Goal: Task Accomplishment & Management: Manage account settings

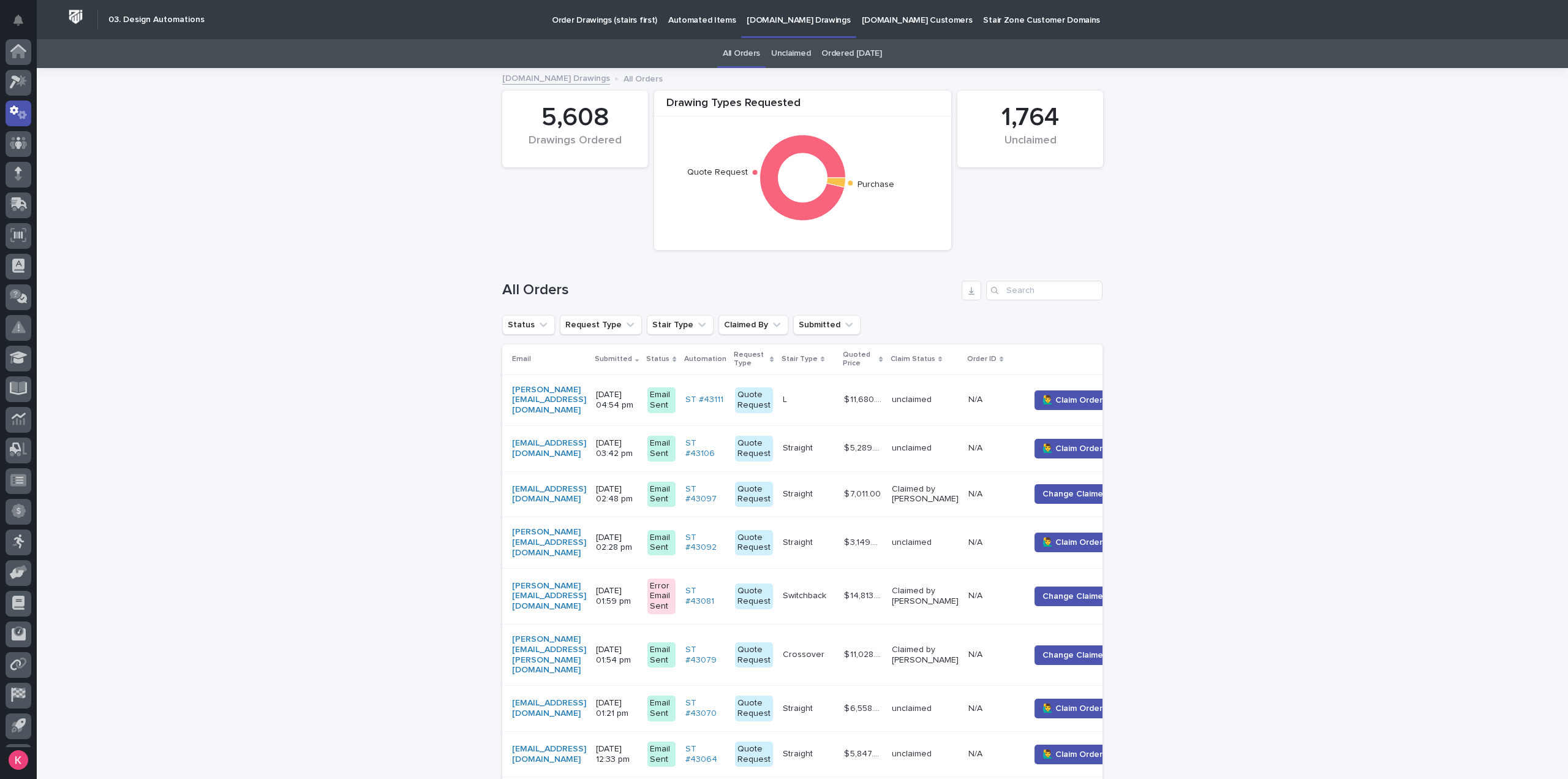
scroll to position [27, 0]
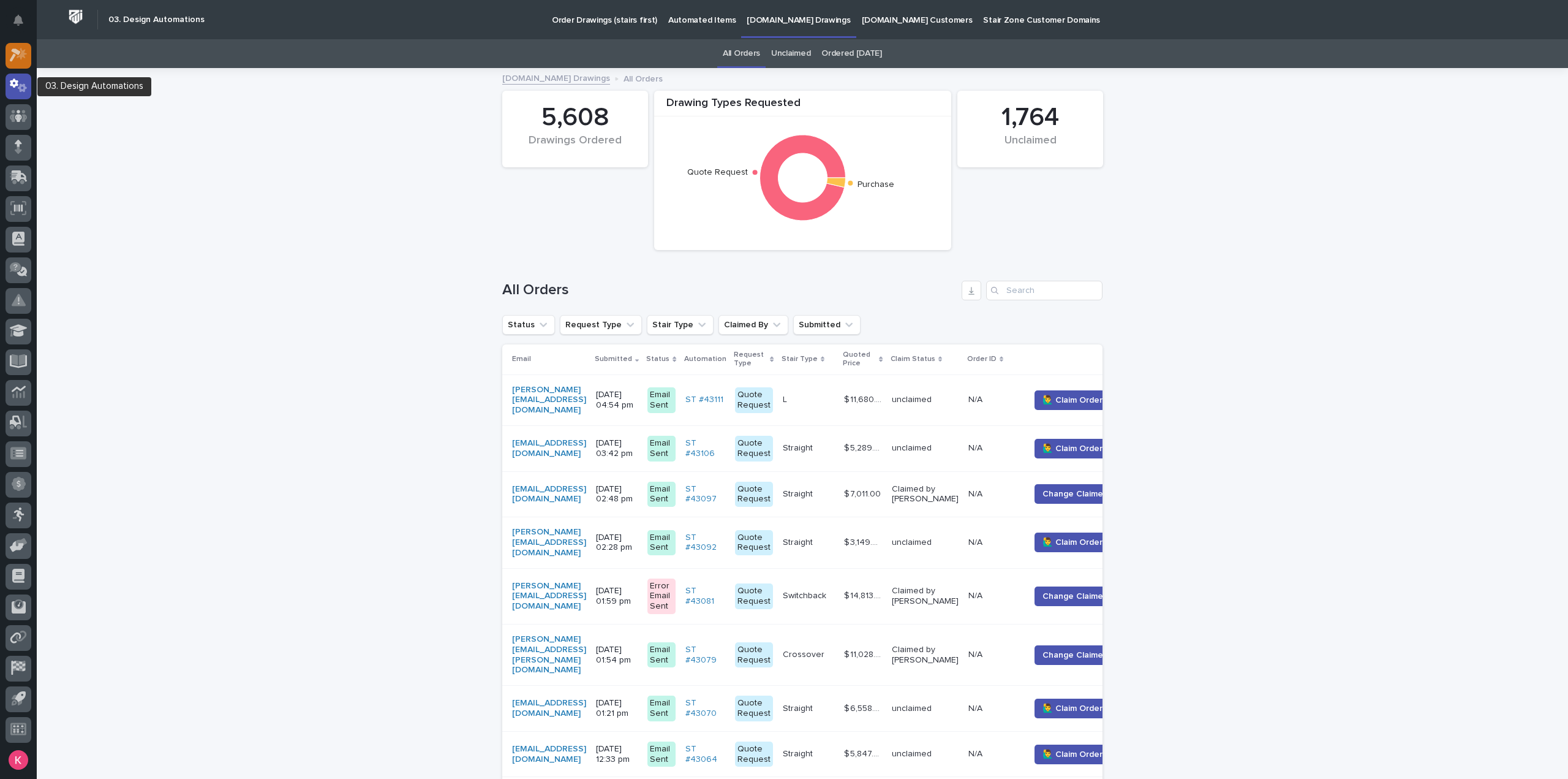
drag, startPoint x: 26, startPoint y: 88, endPoint x: 20, endPoint y: 56, distance: 32.6
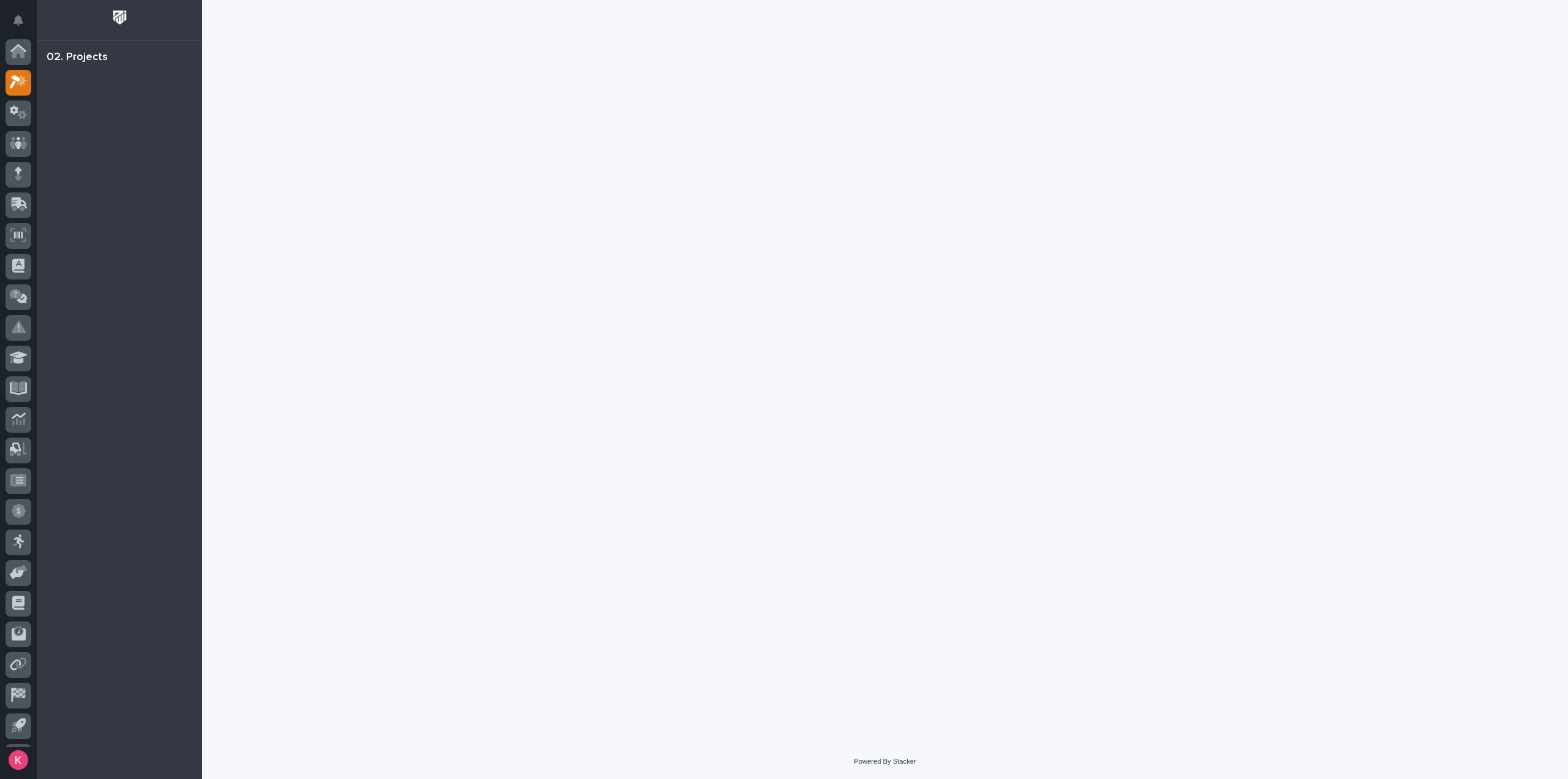
scroll to position [27, 0]
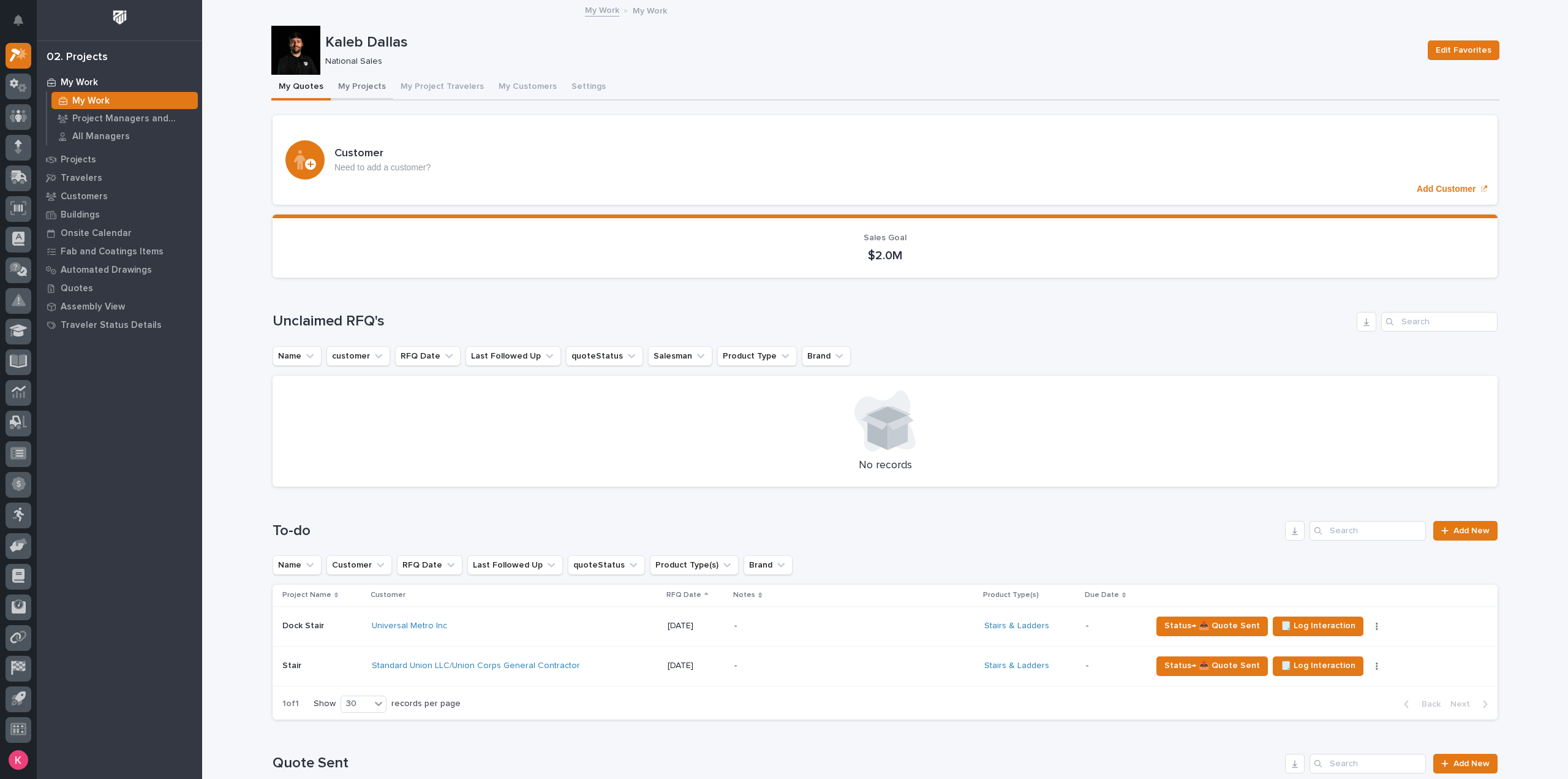
click at [368, 82] on button "My Projects" at bounding box center [362, 87] width 63 height 26
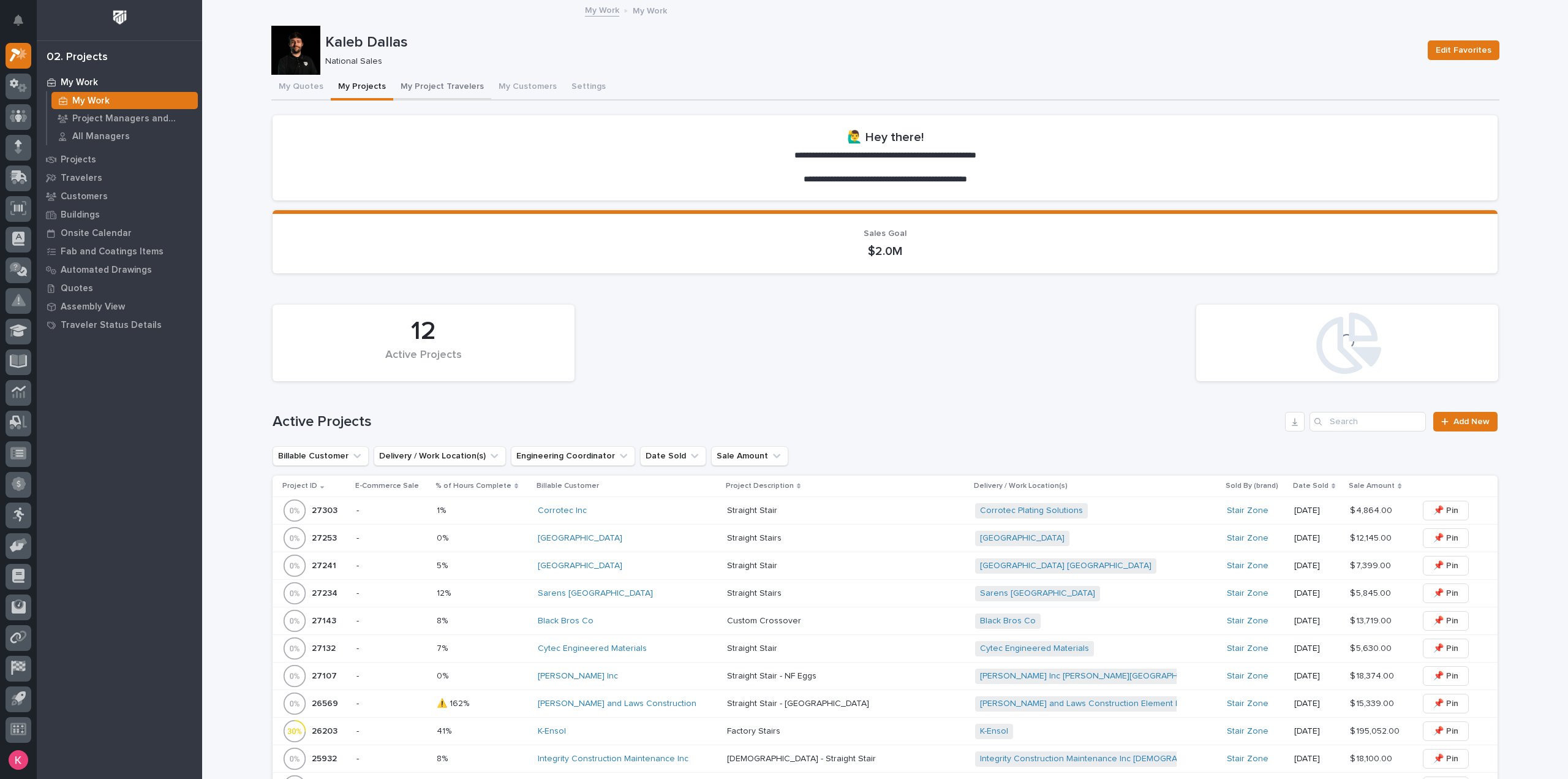
click at [442, 92] on button "My Project Travelers" at bounding box center [442, 87] width 98 height 26
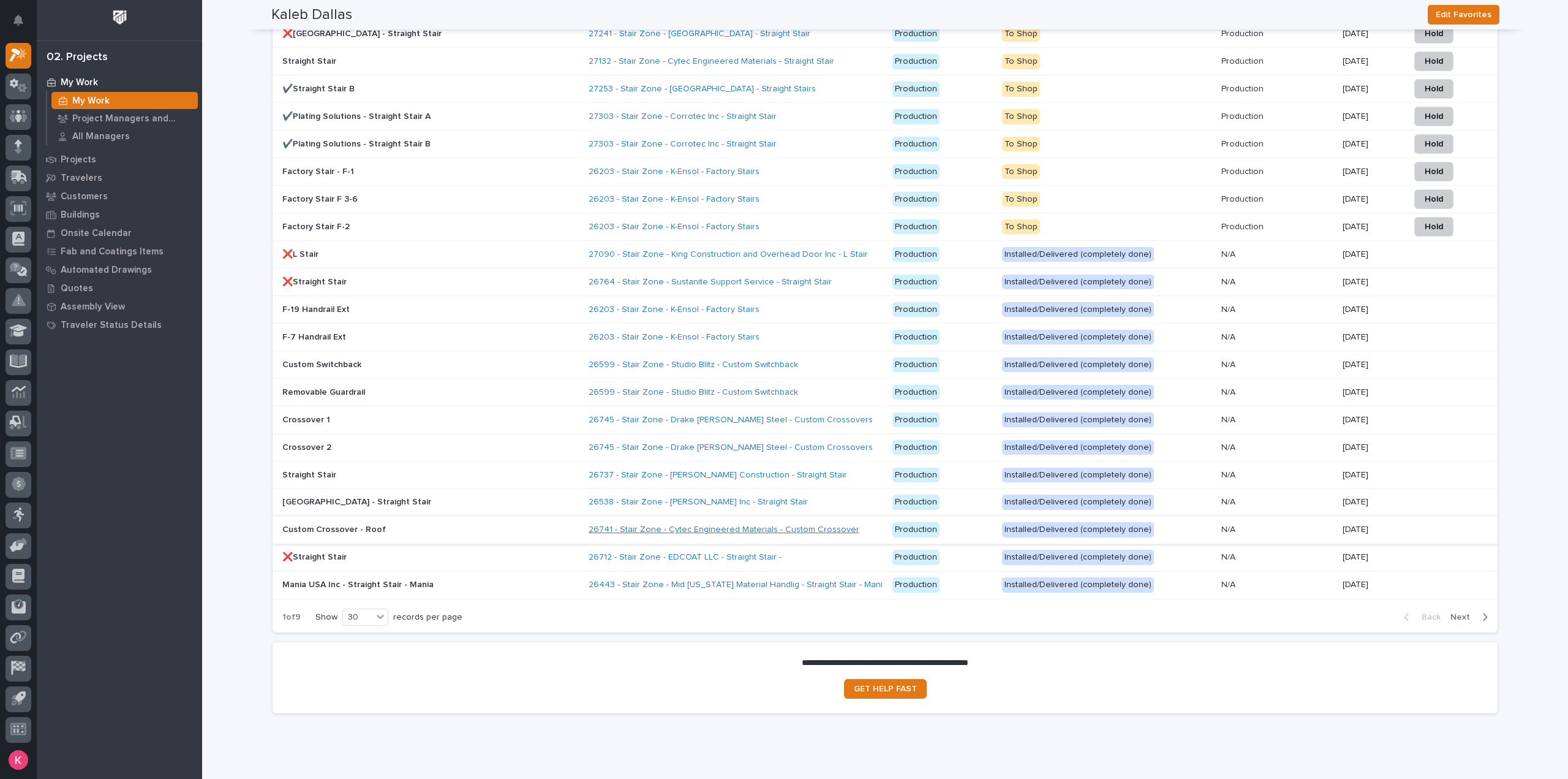
scroll to position [1568, 0]
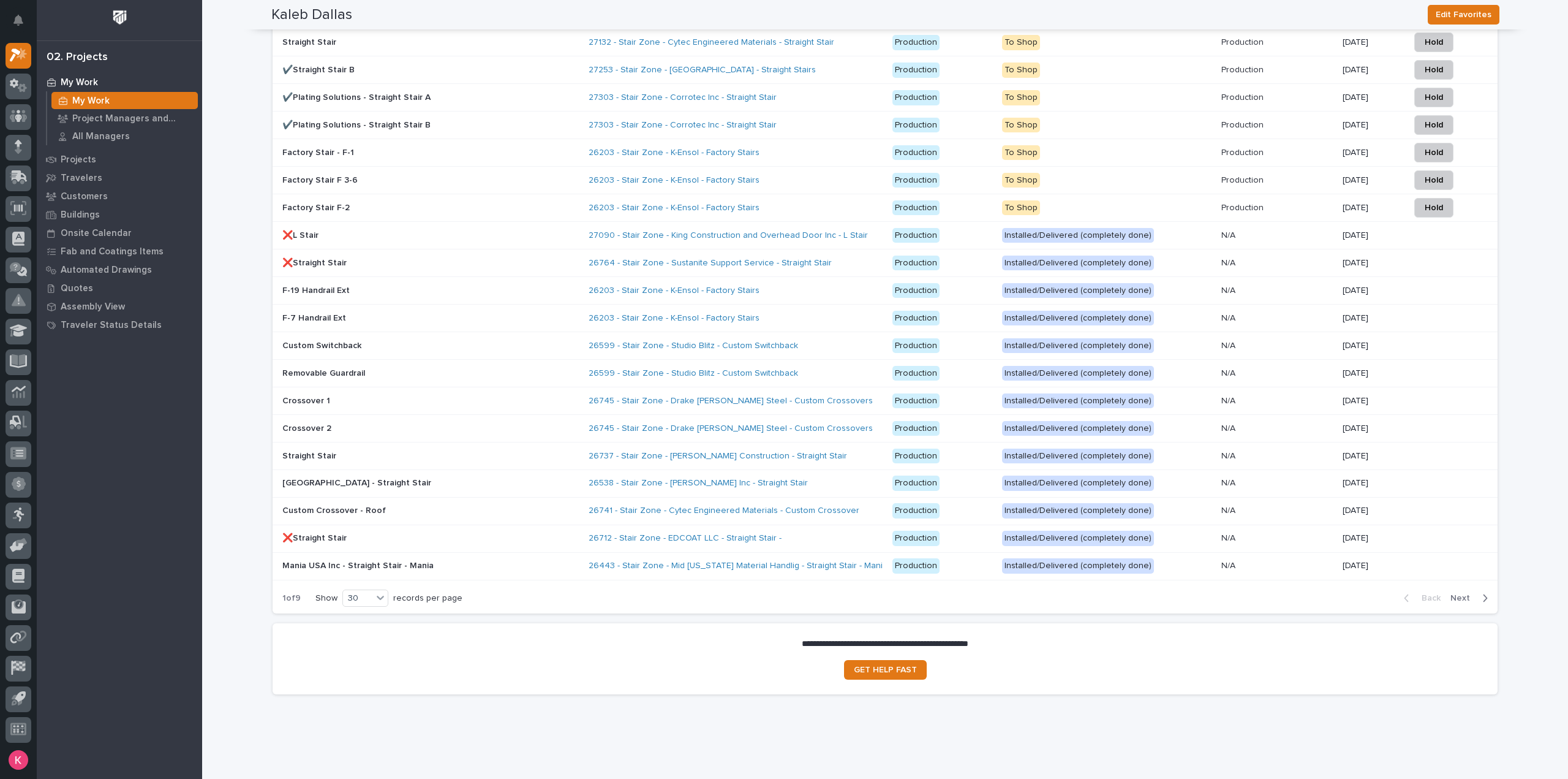
click at [826, 451] on div "26737 - Stair Zone - Foster Construction - Straight Stair" at bounding box center [736, 456] width 295 height 20
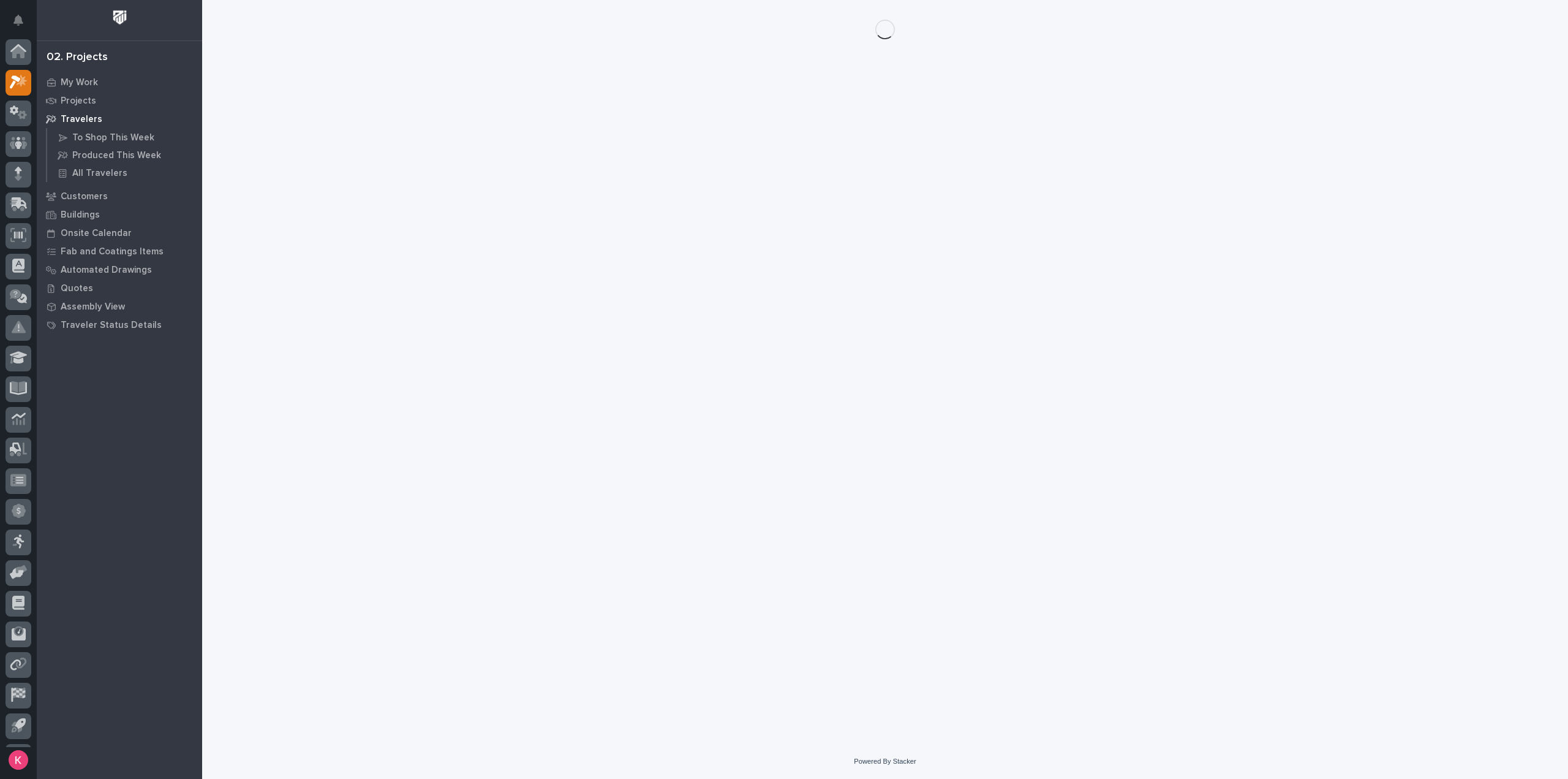
scroll to position [27, 0]
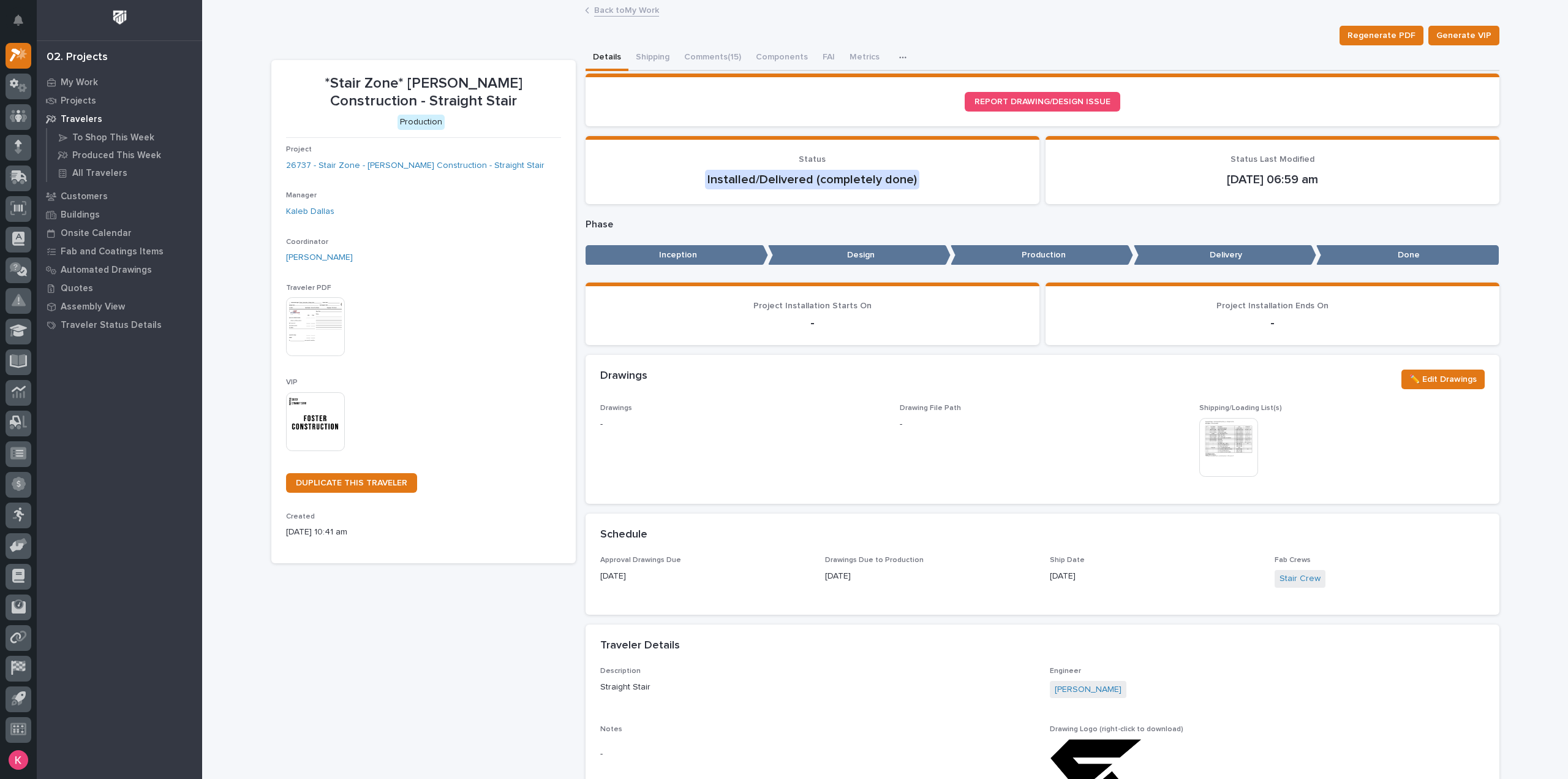
click at [715, 52] on button "Comments (15)" at bounding box center [713, 58] width 72 height 26
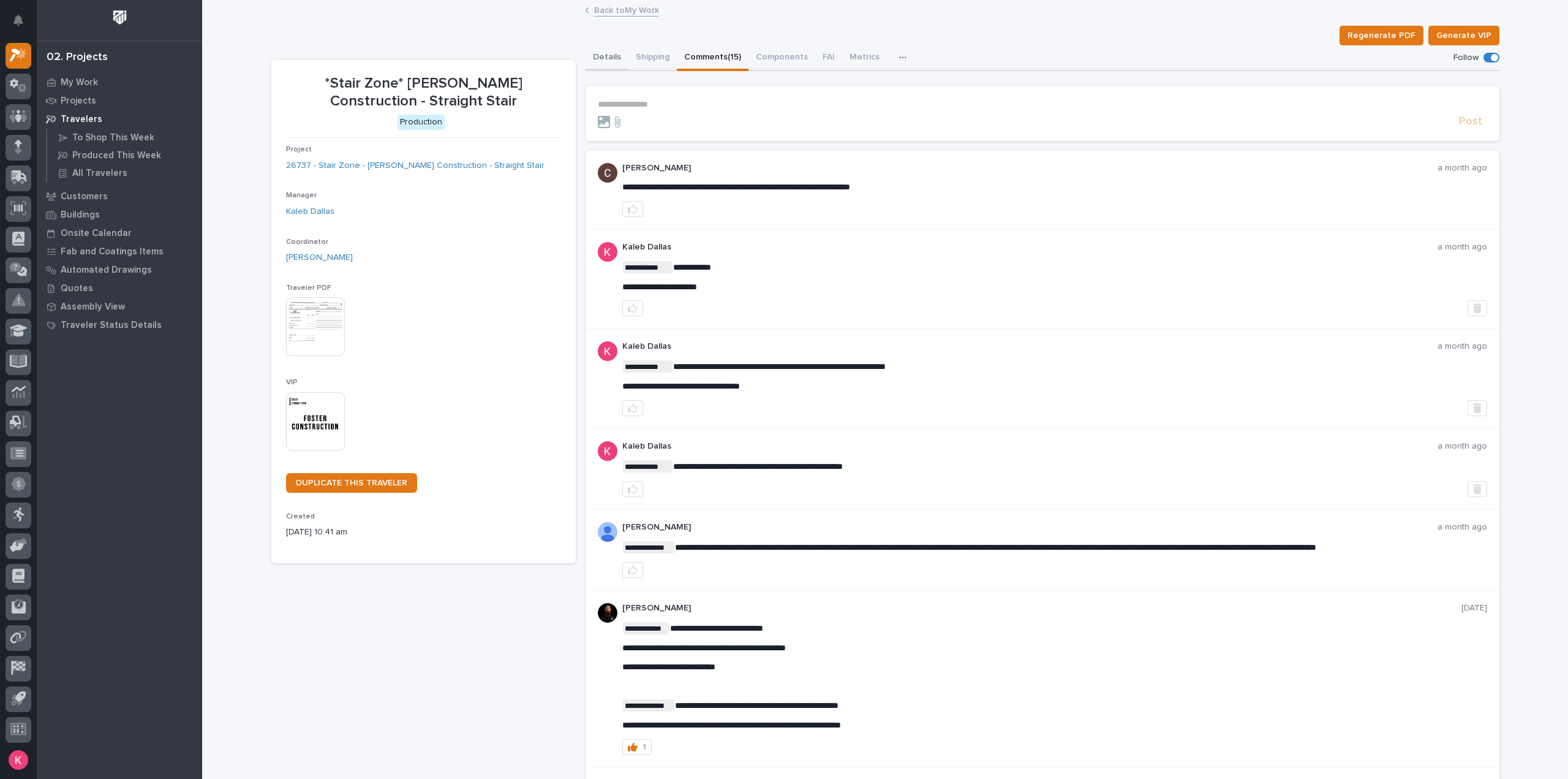
click at [600, 61] on button "Details" at bounding box center [607, 58] width 43 height 26
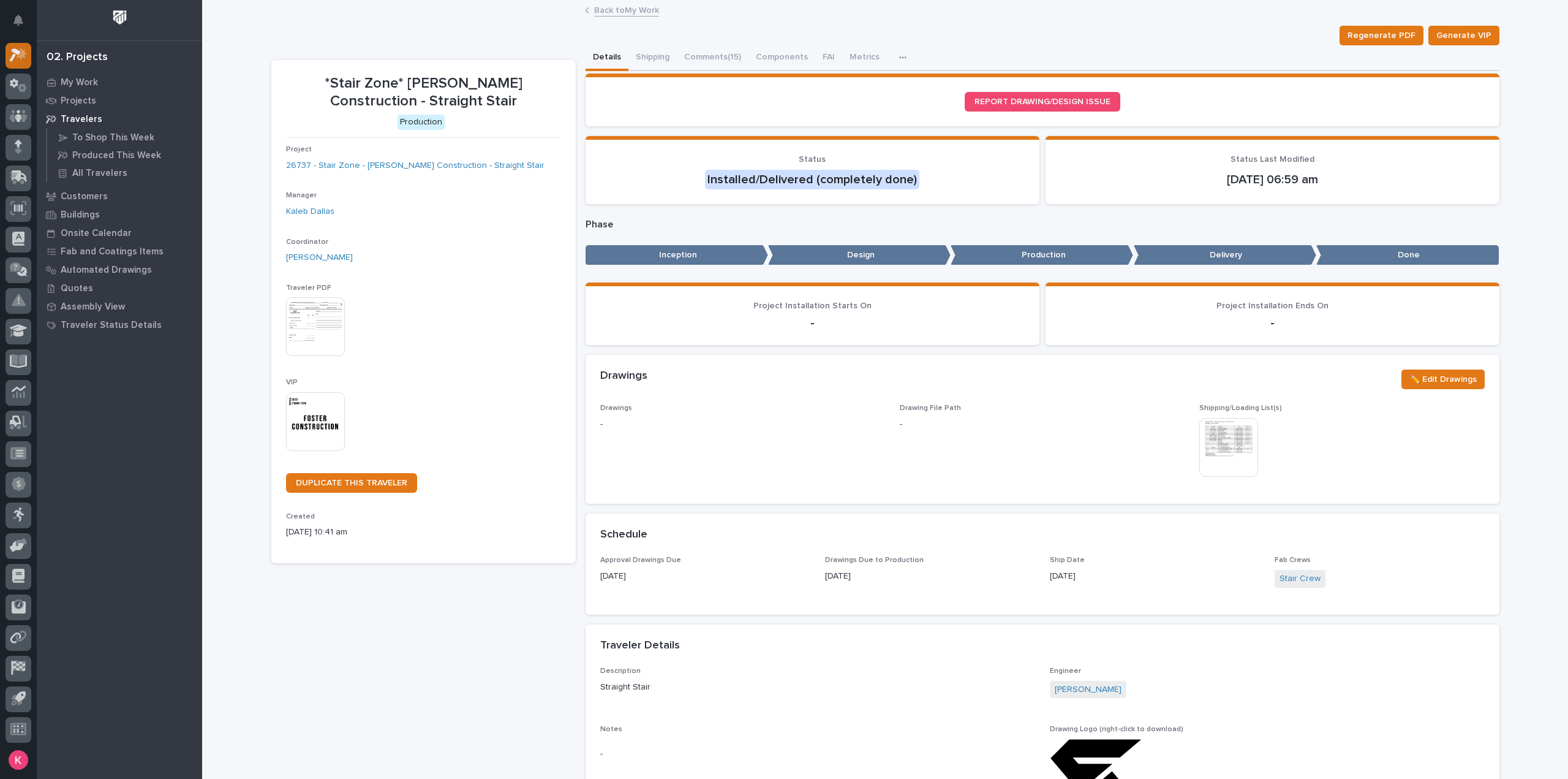
click at [7, 62] on div at bounding box center [18, 56] width 26 height 26
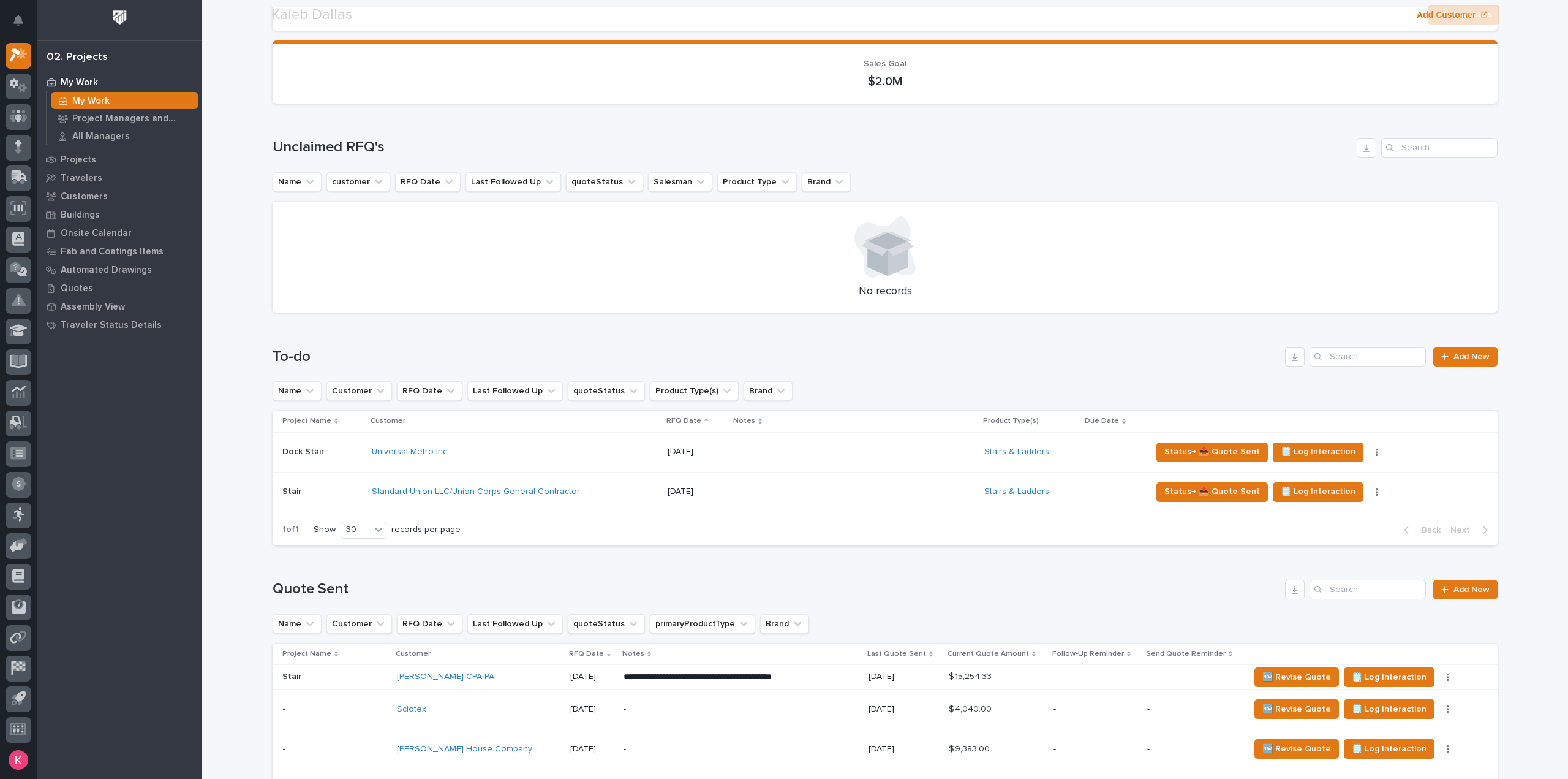
scroll to position [184, 0]
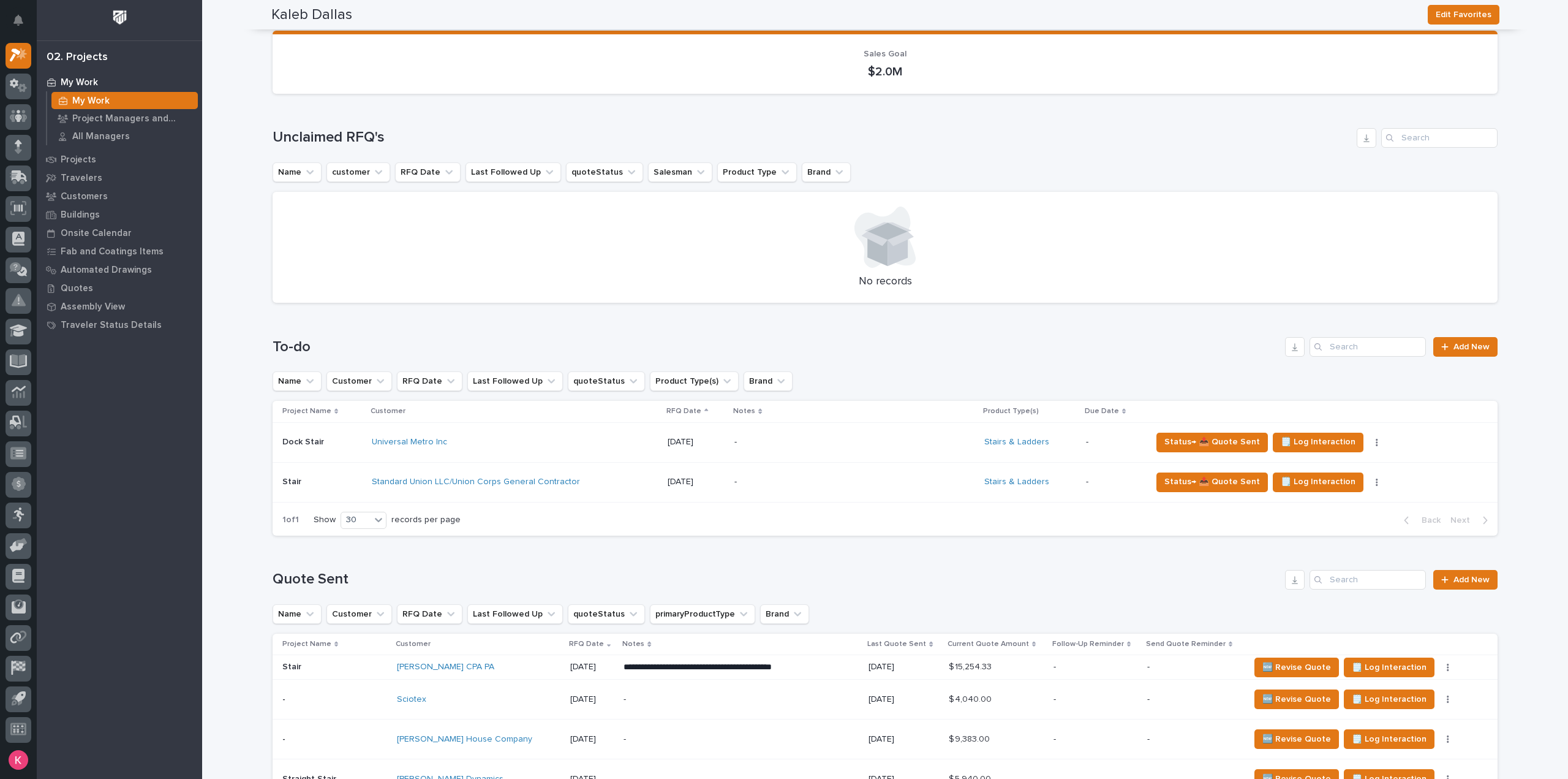
click at [787, 446] on p "-" at bounding box center [842, 442] width 214 height 10
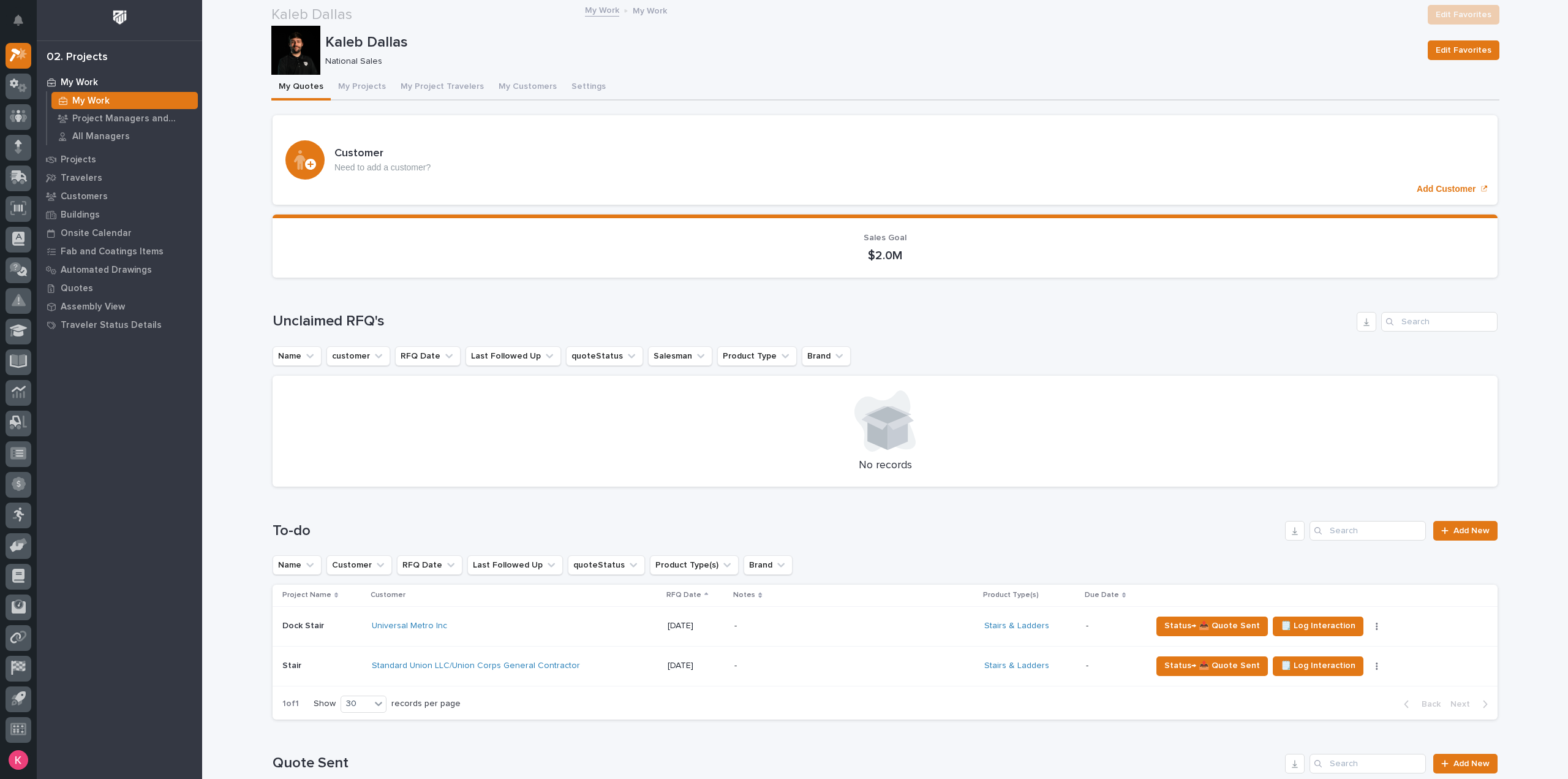
scroll to position [122, 0]
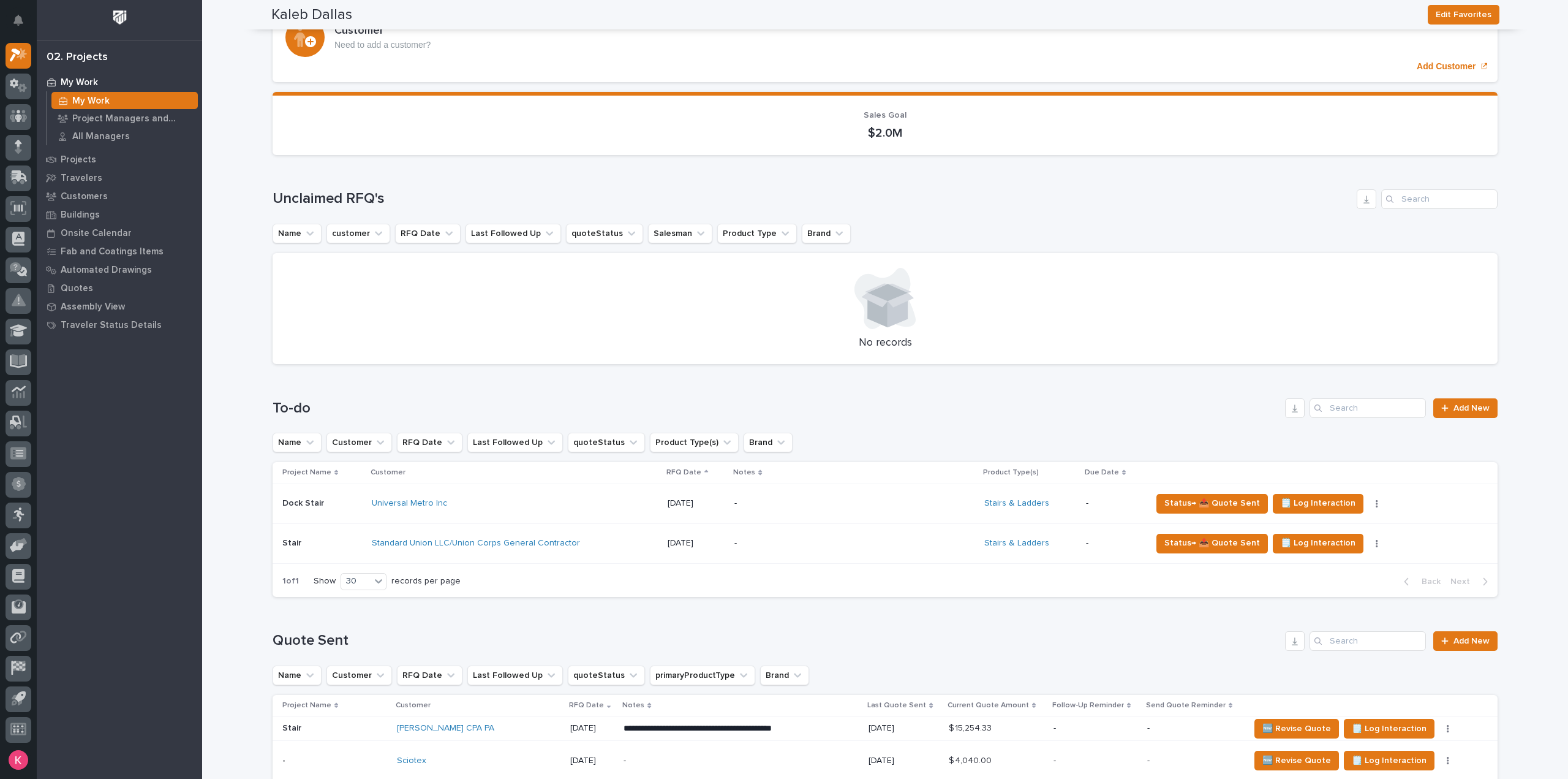
click at [633, 559] on td "Standard Union LLC/Union Corps General Contractor" at bounding box center [515, 543] width 296 height 40
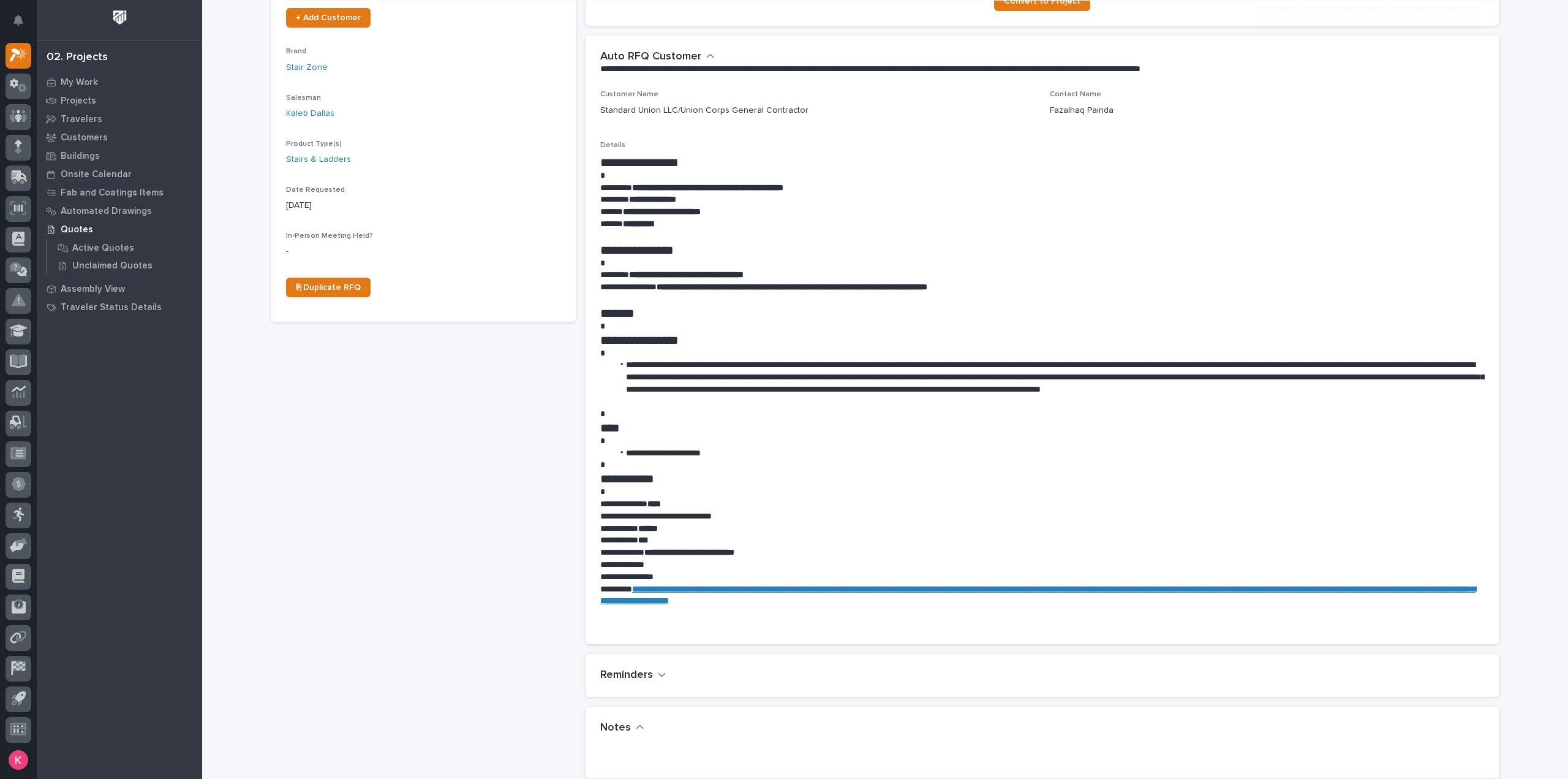
scroll to position [551, 0]
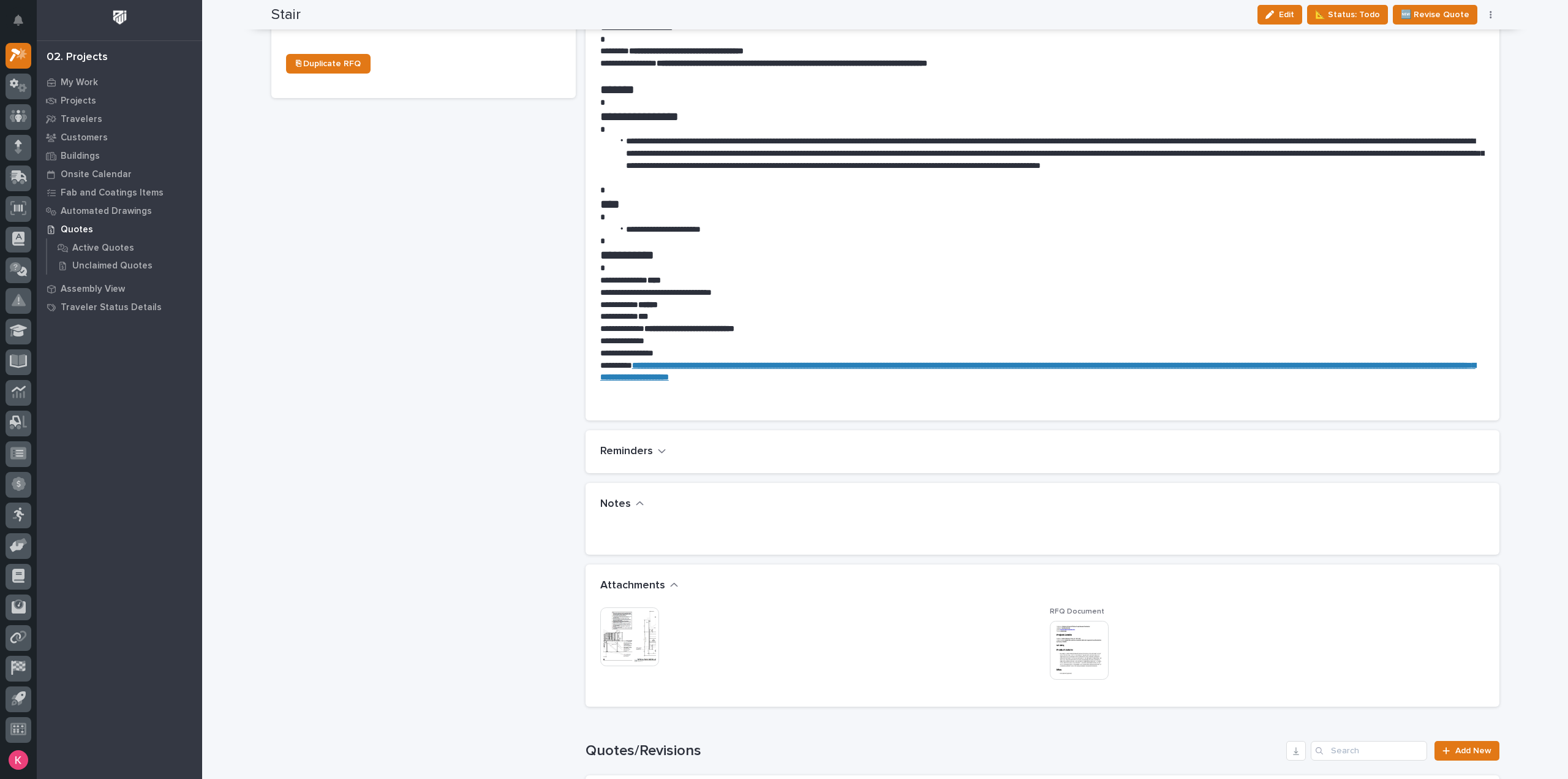
click at [639, 625] on img at bounding box center [630, 636] width 59 height 59
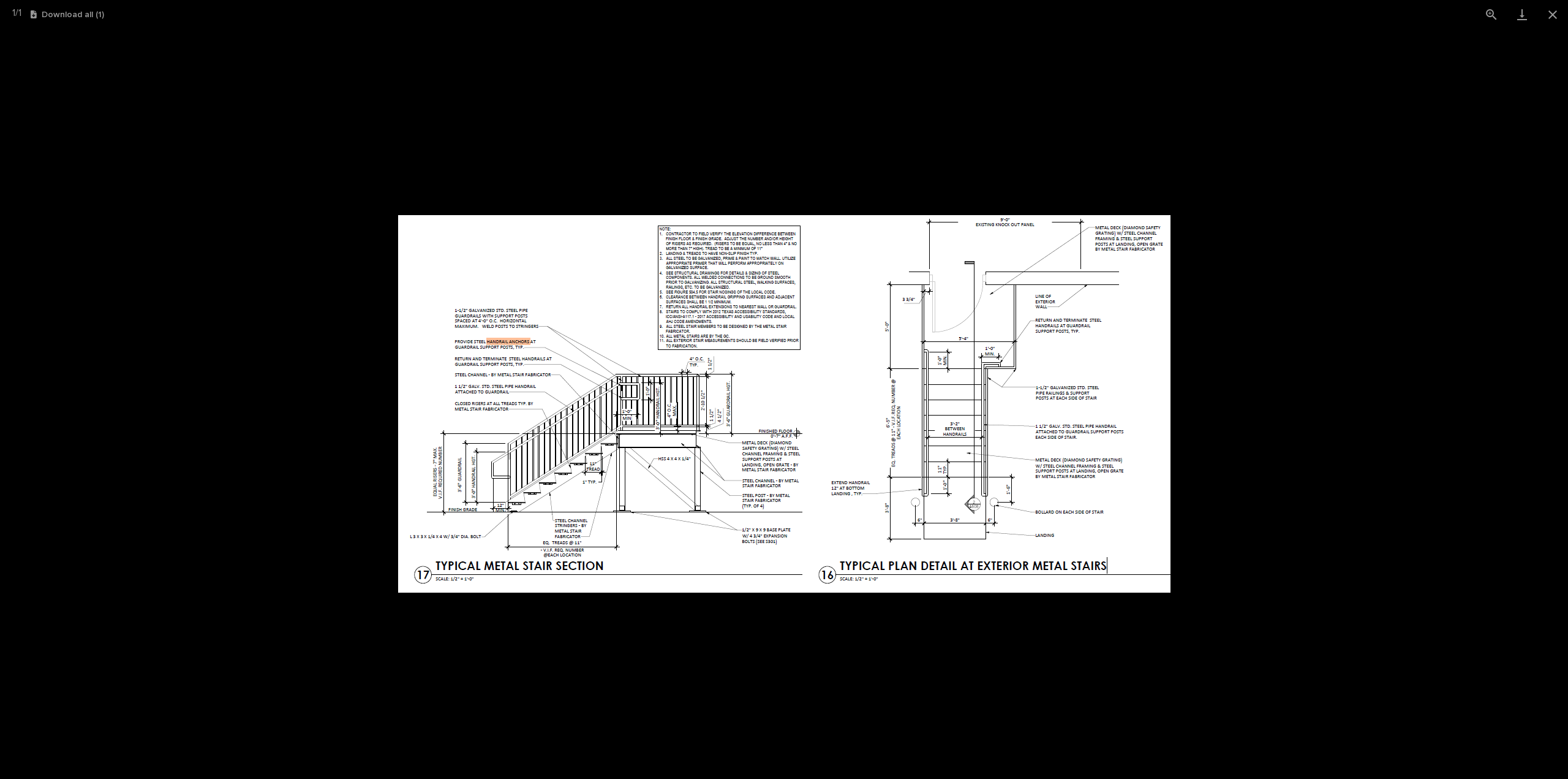
click at [1274, 400] on picture at bounding box center [784, 404] width 1568 height 750
click at [1550, 24] on button "Close gallery" at bounding box center [1553, 14] width 31 height 29
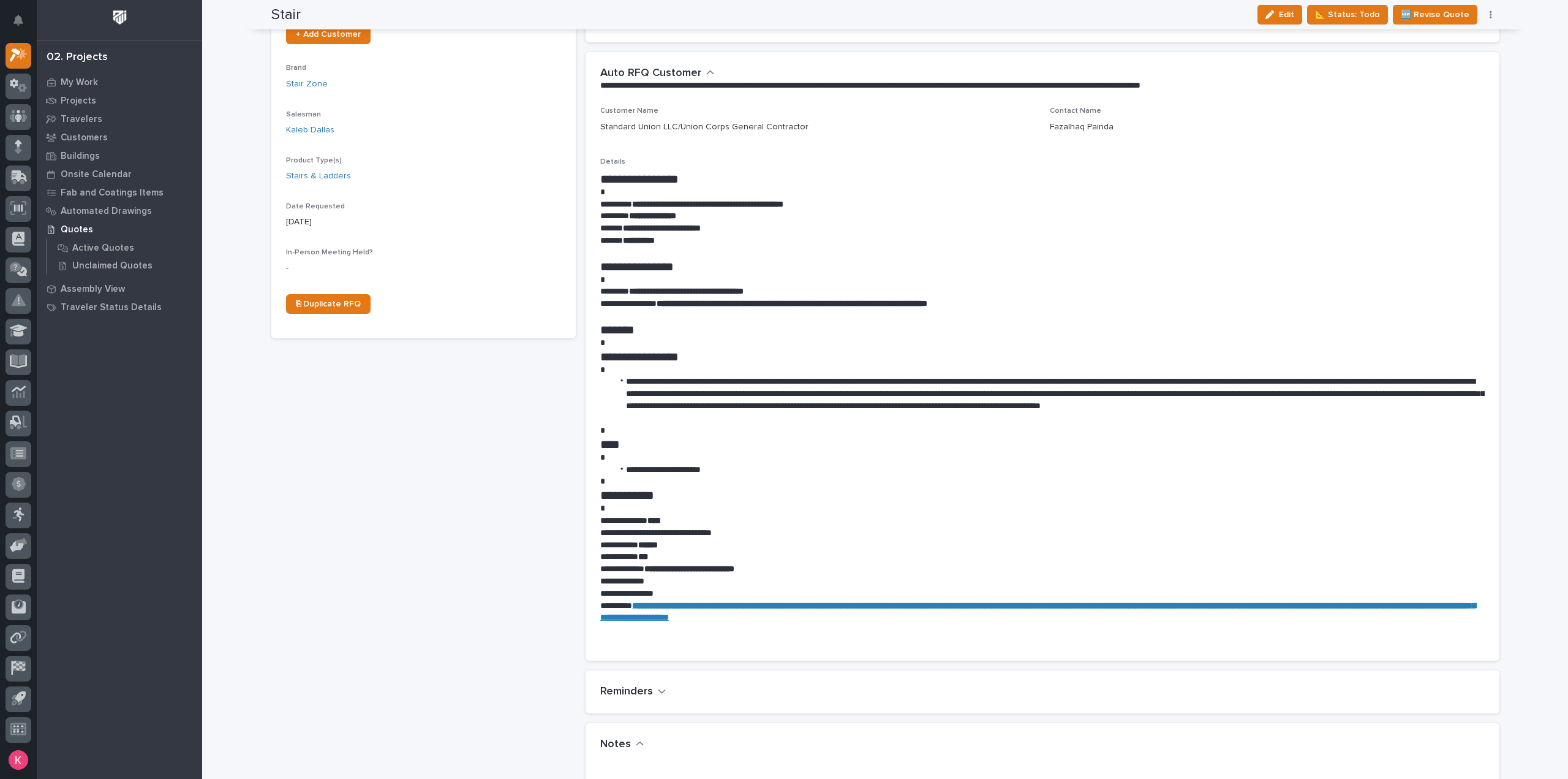
scroll to position [306, 0]
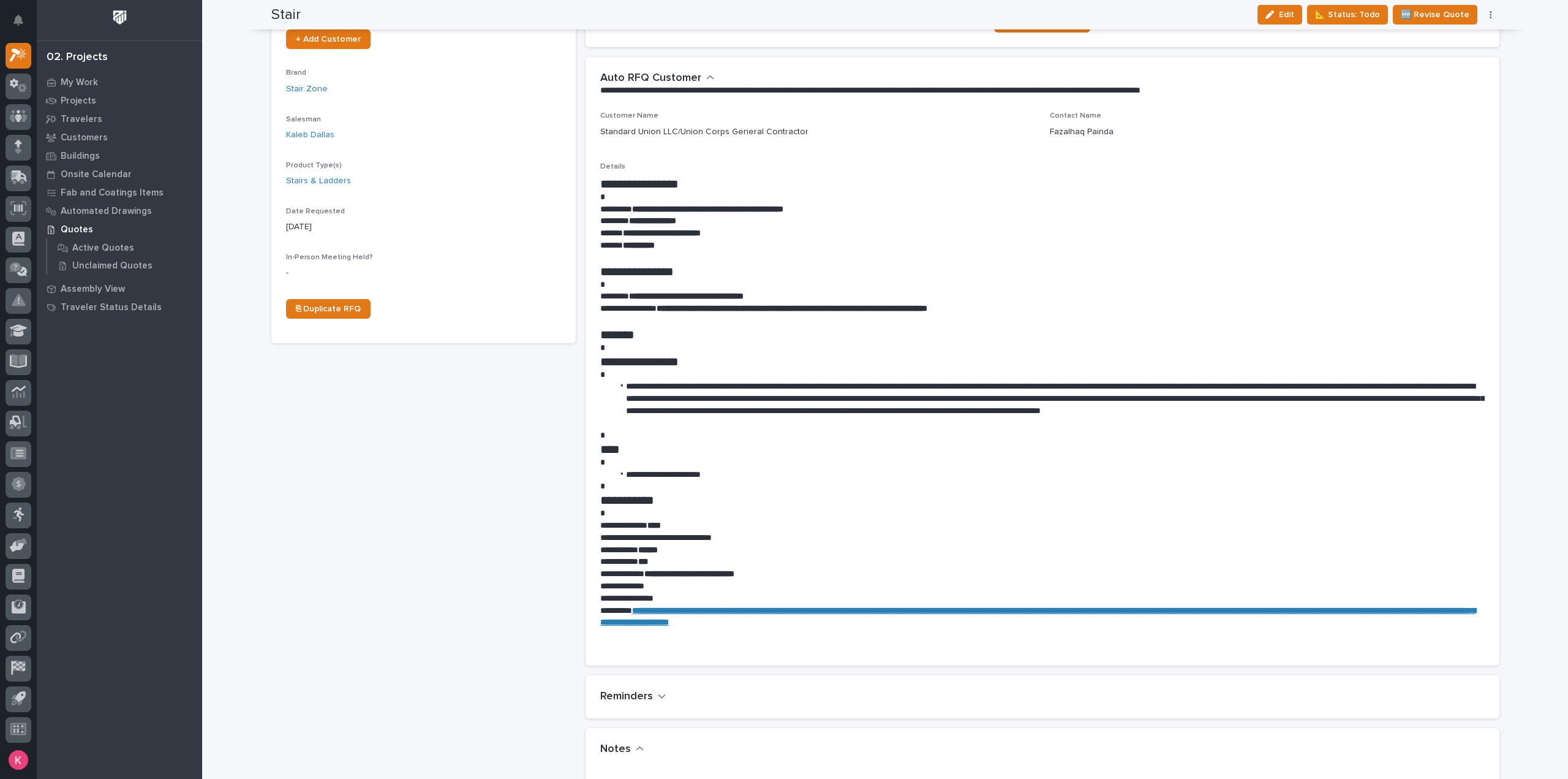
click at [953, 462] on p at bounding box center [1042, 462] width 885 height 12
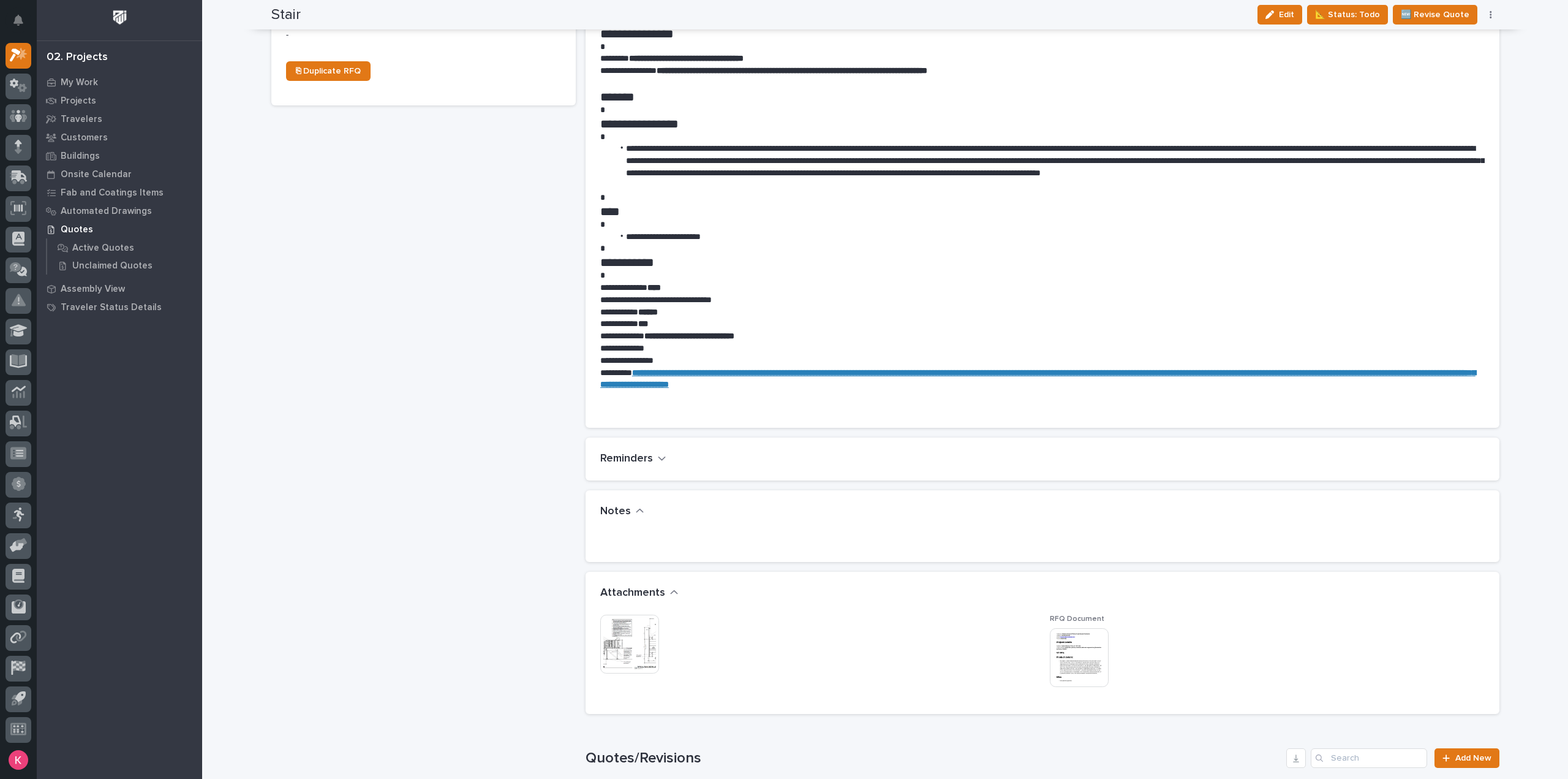
scroll to position [674, 0]
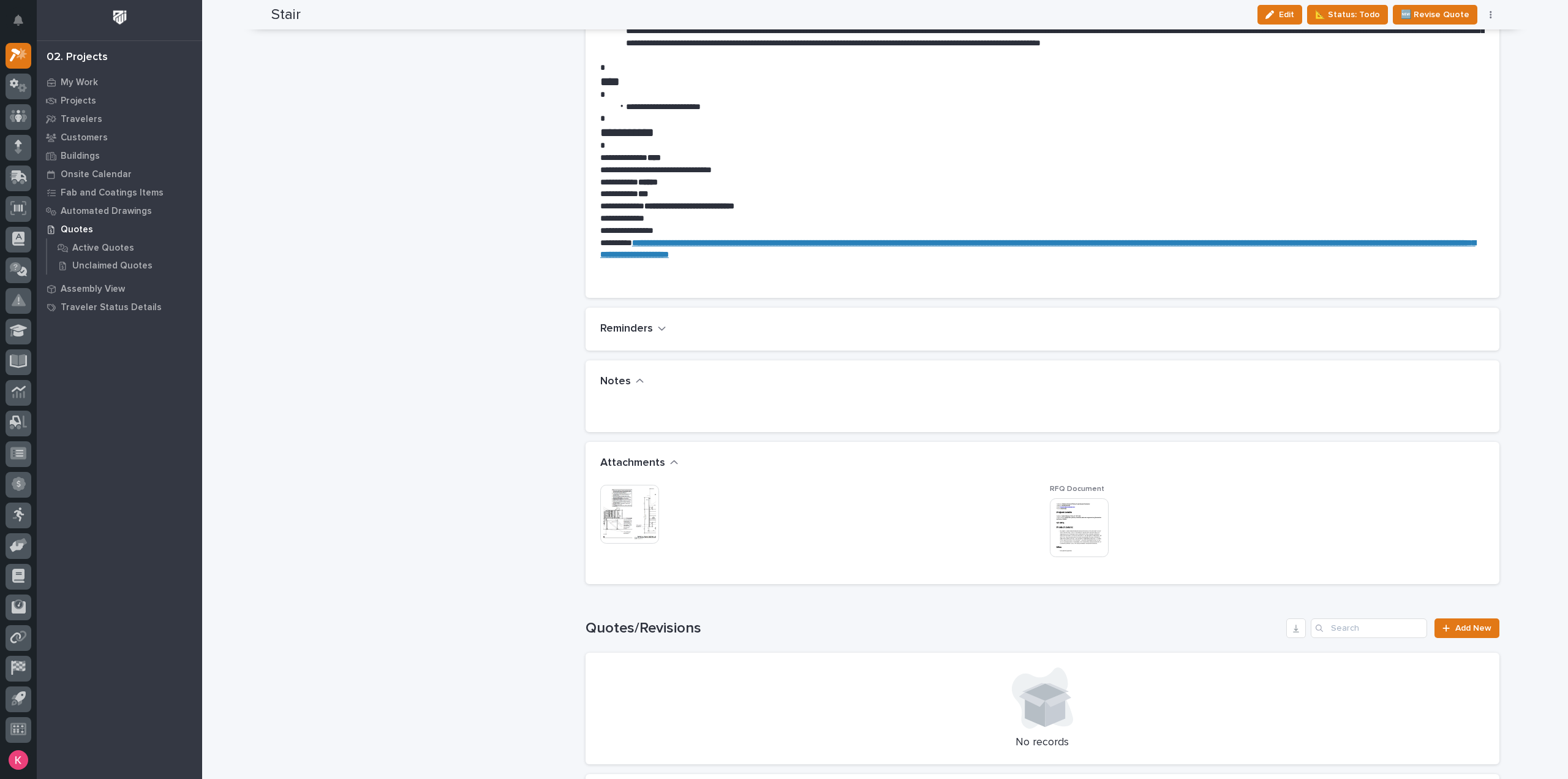
click at [607, 504] on img at bounding box center [630, 514] width 59 height 59
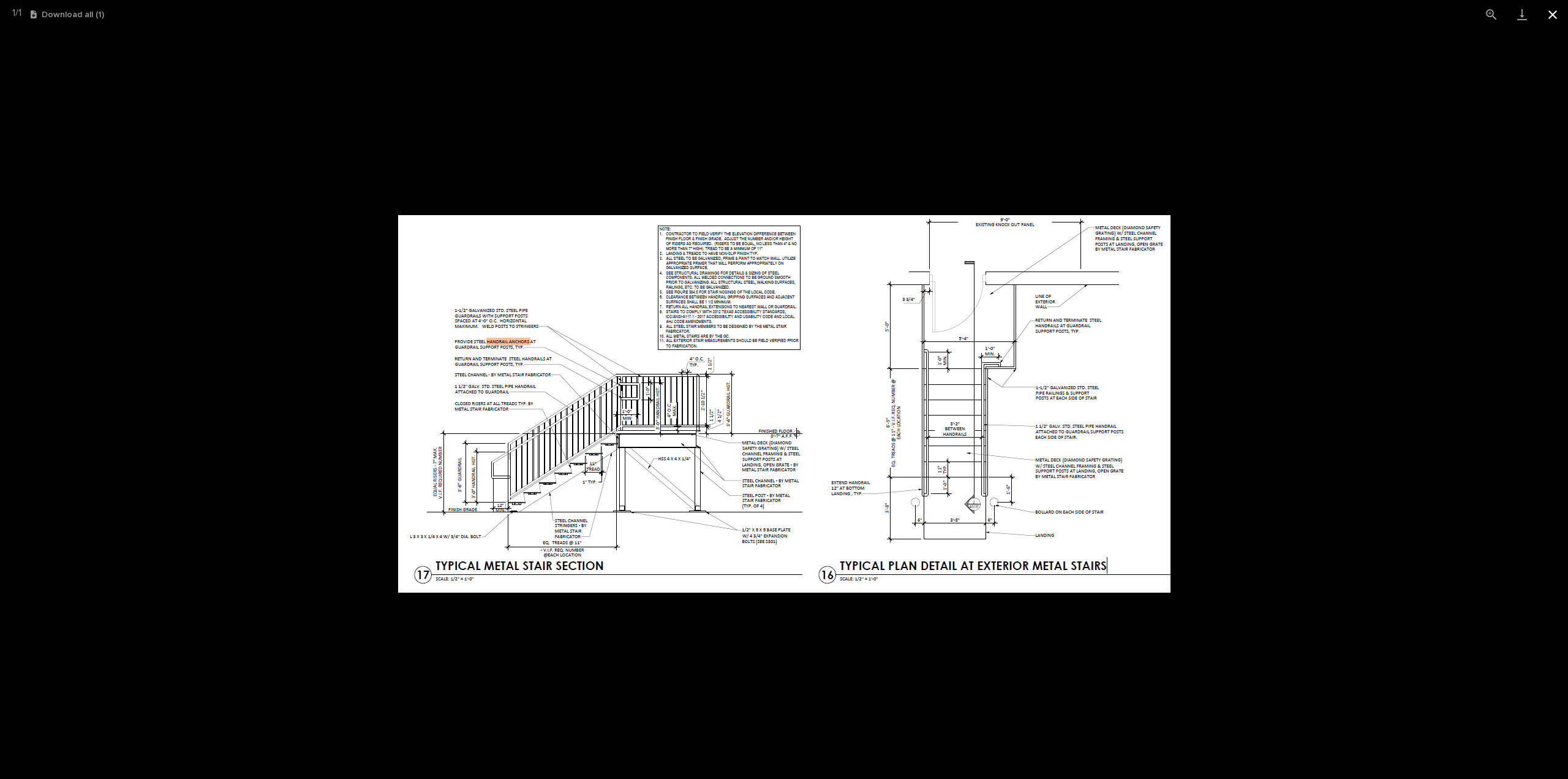
click at [1548, 19] on button "Close gallery" at bounding box center [1553, 14] width 31 height 29
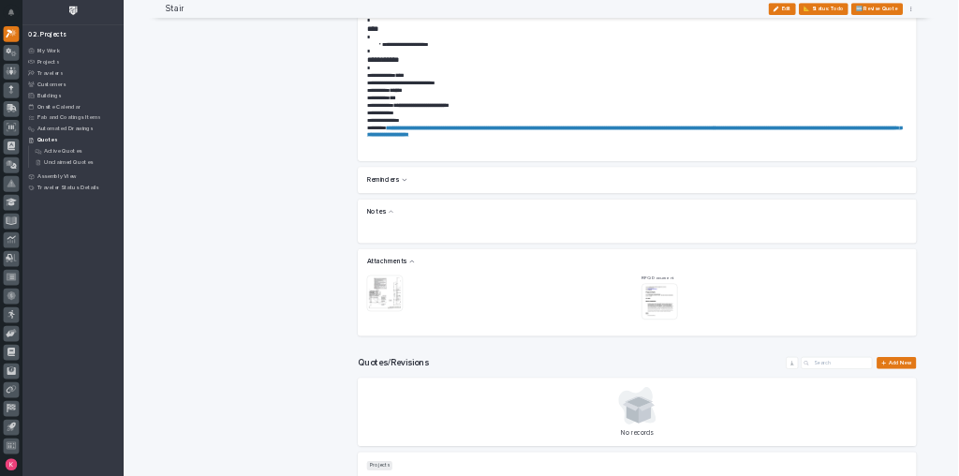
scroll to position [1124, 0]
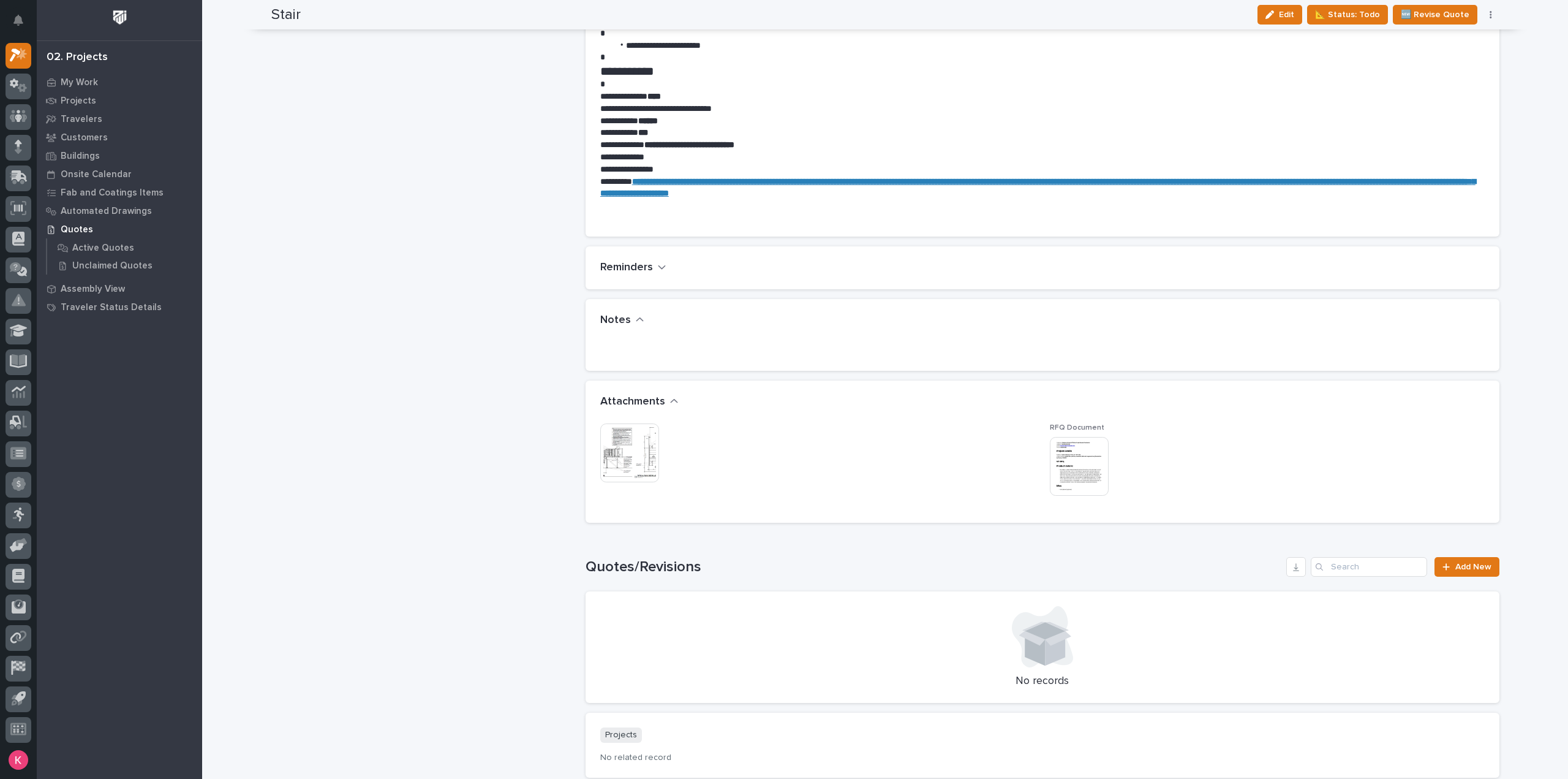
click at [1074, 462] on img at bounding box center [1080, 466] width 59 height 59
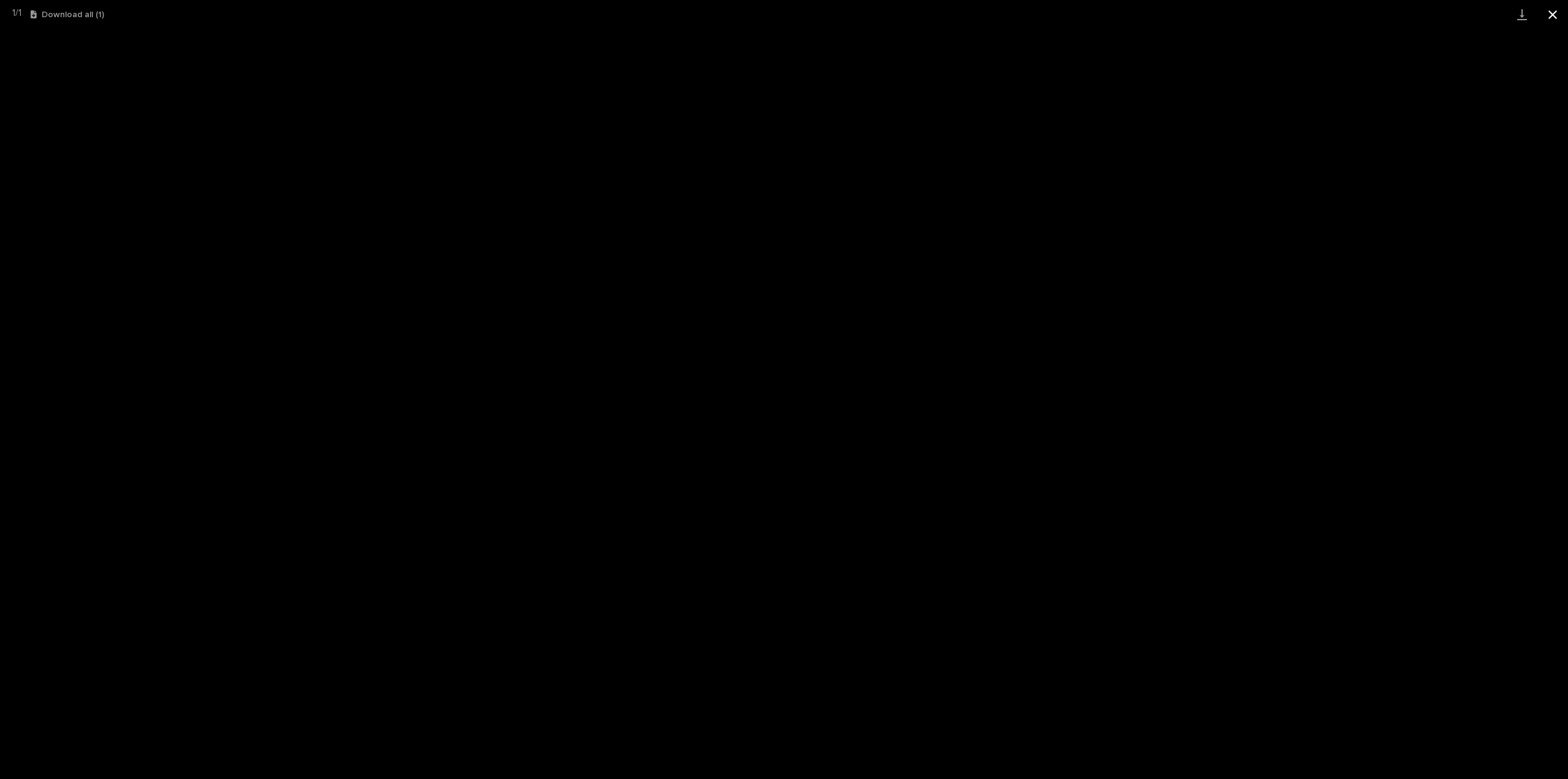
click at [1557, 17] on button "Close gallery" at bounding box center [1553, 14] width 31 height 29
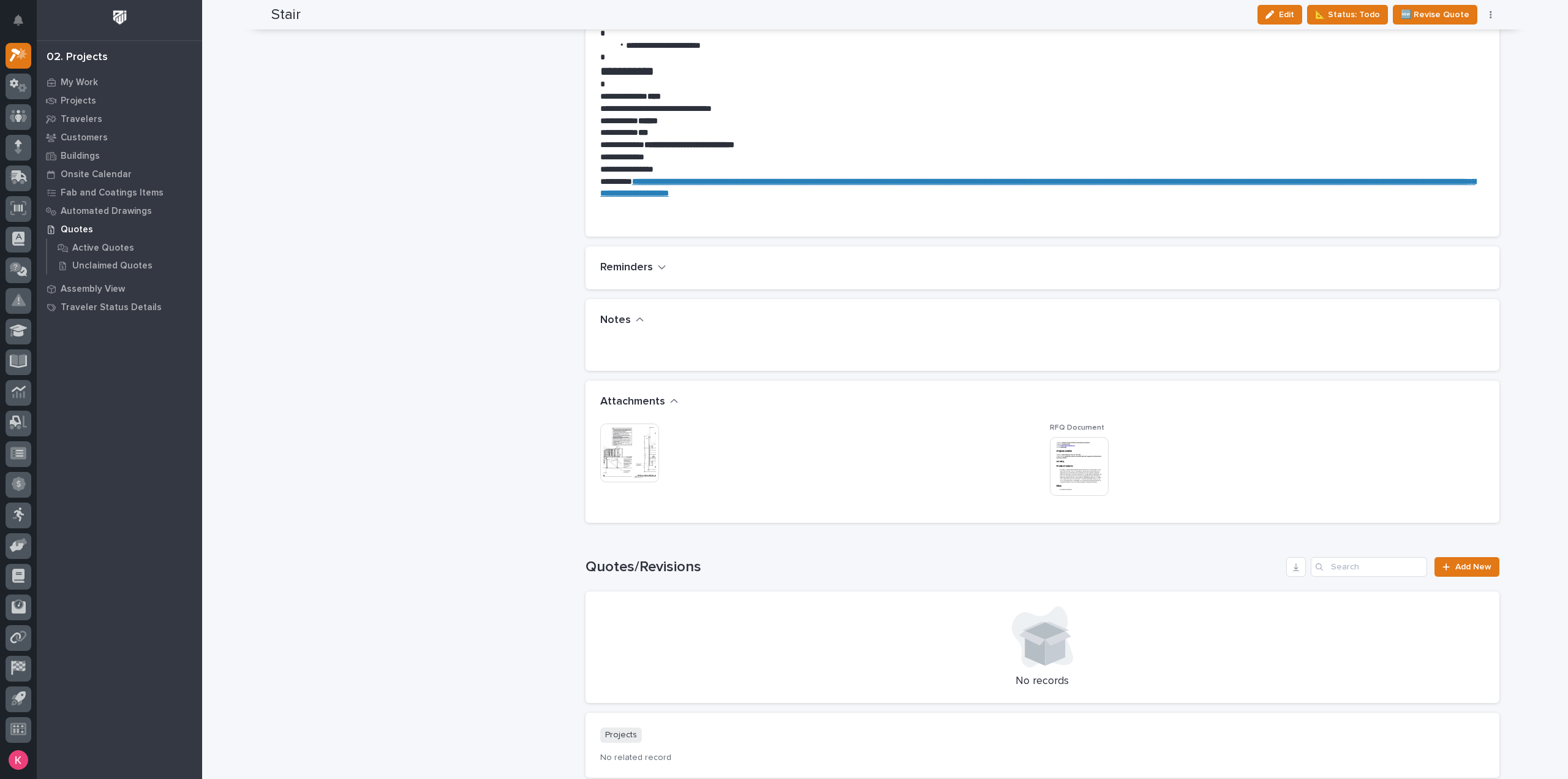
click at [621, 445] on img at bounding box center [630, 453] width 59 height 59
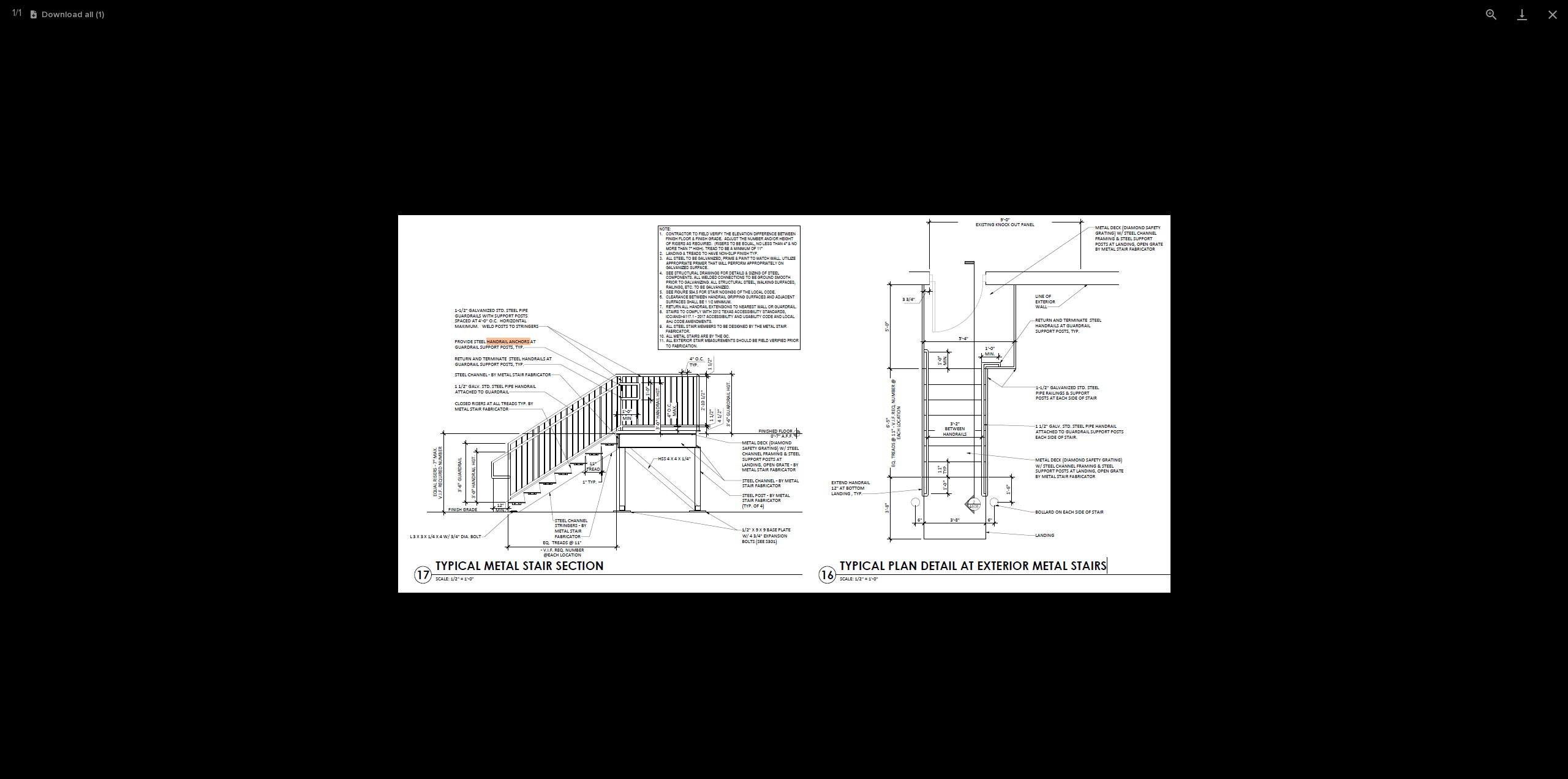
click at [673, 61] on picture at bounding box center [784, 404] width 1568 height 750
click at [743, 341] on img at bounding box center [784, 404] width 772 height 377
click at [1492, 16] on button "View actual size" at bounding box center [1491, 14] width 31 height 29
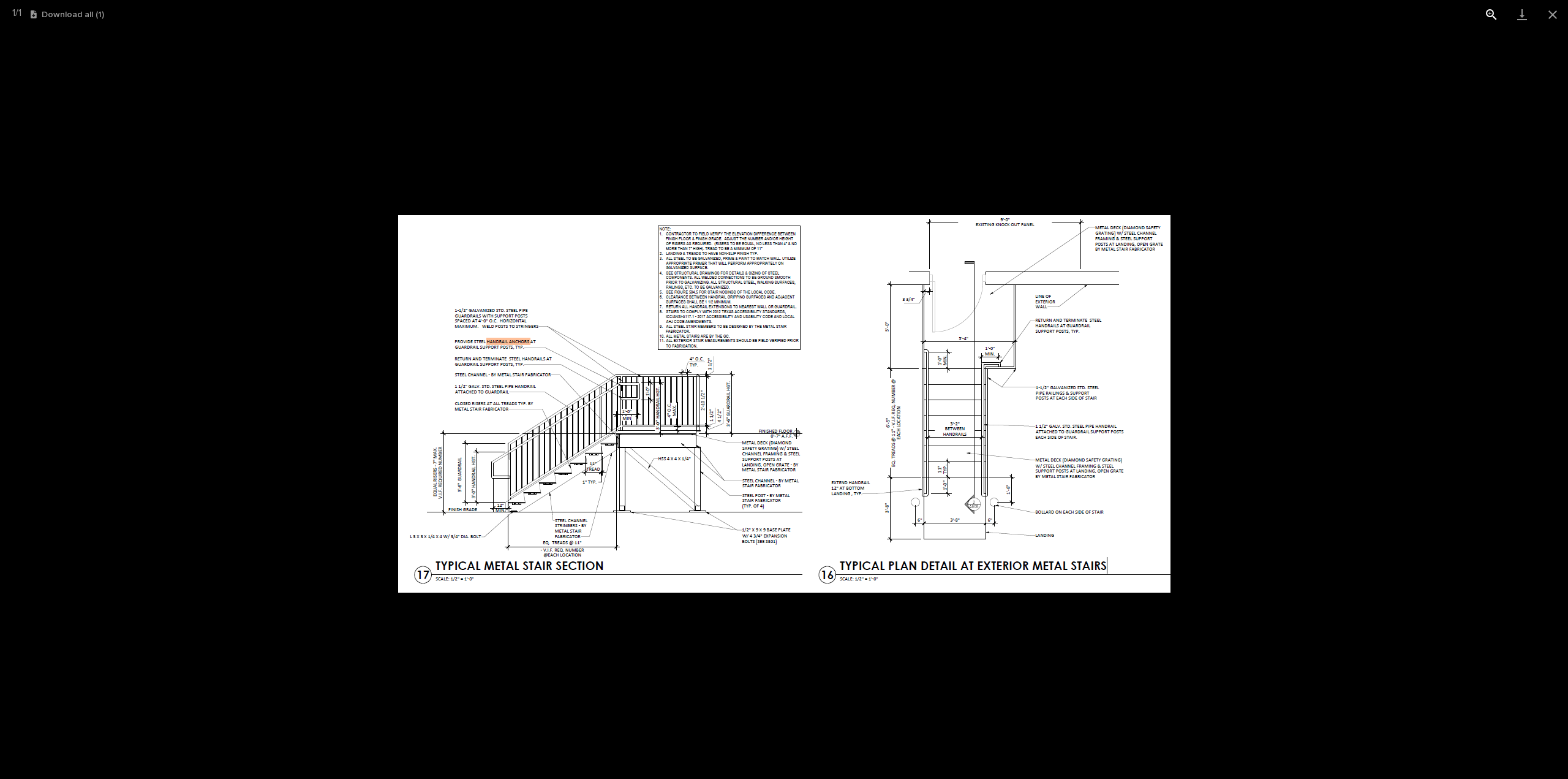
click at [1492, 16] on button "View actual size" at bounding box center [1491, 14] width 31 height 29
click at [826, 340] on img at bounding box center [784, 404] width 772 height 377
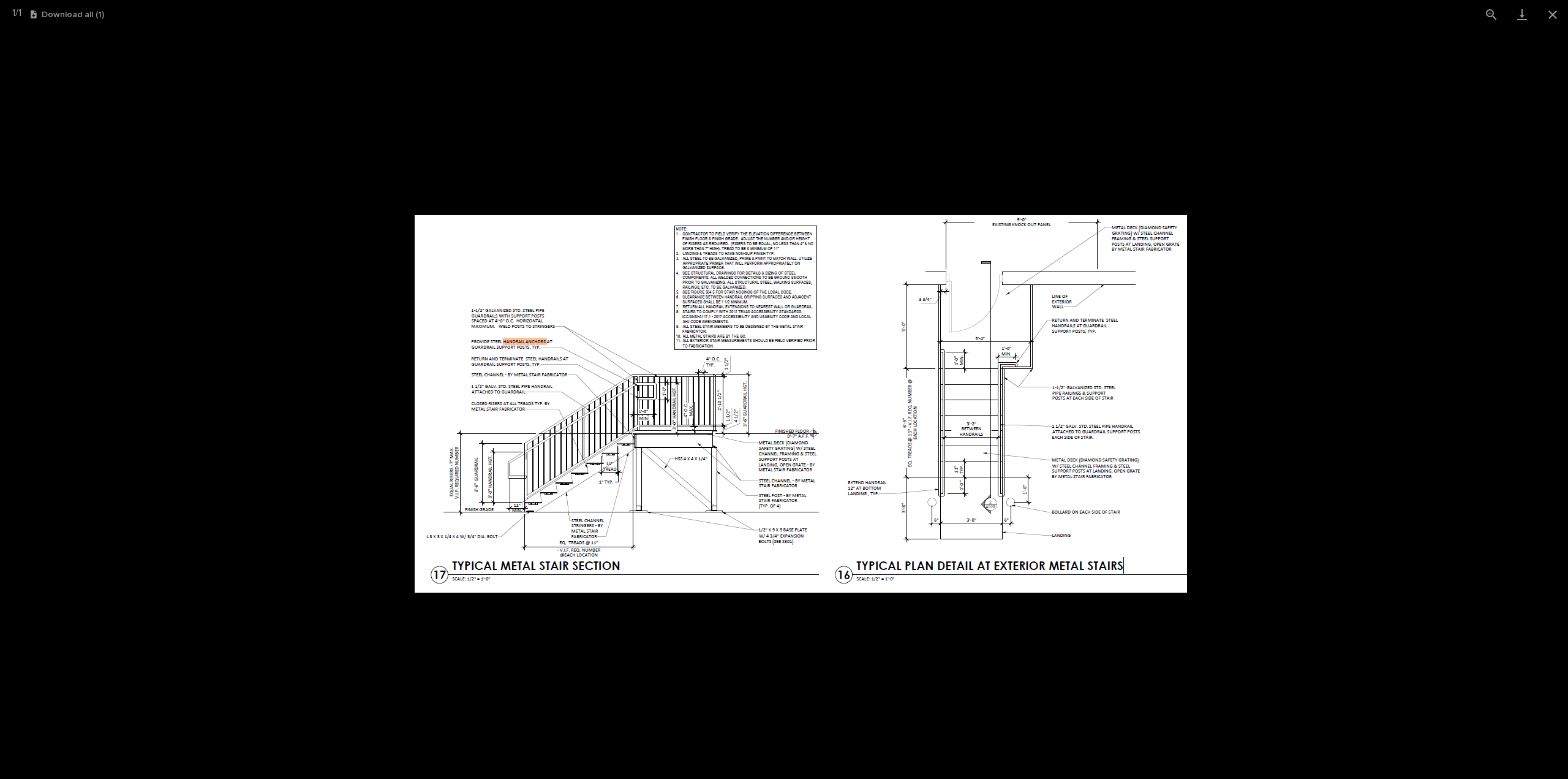
drag, startPoint x: 745, startPoint y: 400, endPoint x: 762, endPoint y: 405, distance: 17.7
click at [762, 405] on img at bounding box center [800, 404] width 772 height 377
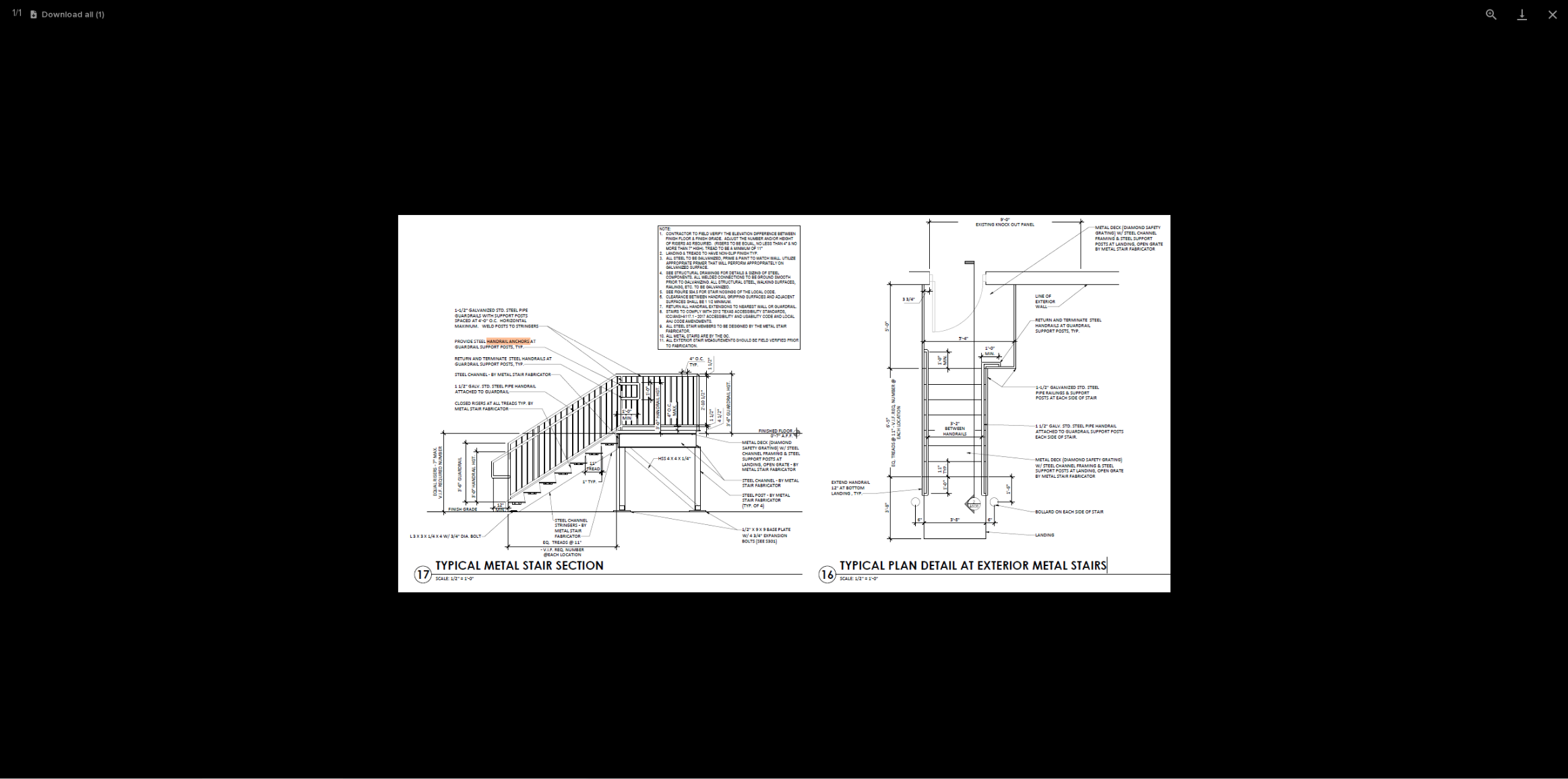
scroll to position [29, 0]
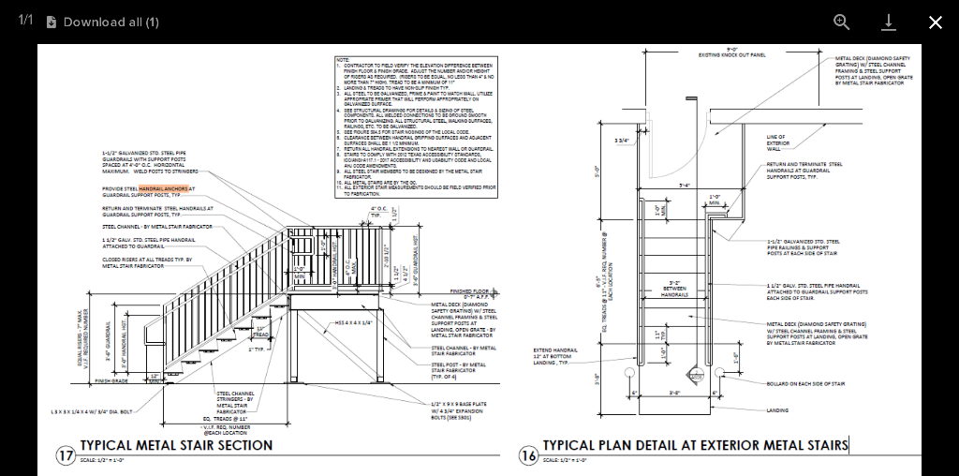
click at [930, 18] on button "Close gallery" at bounding box center [936, 22] width 47 height 44
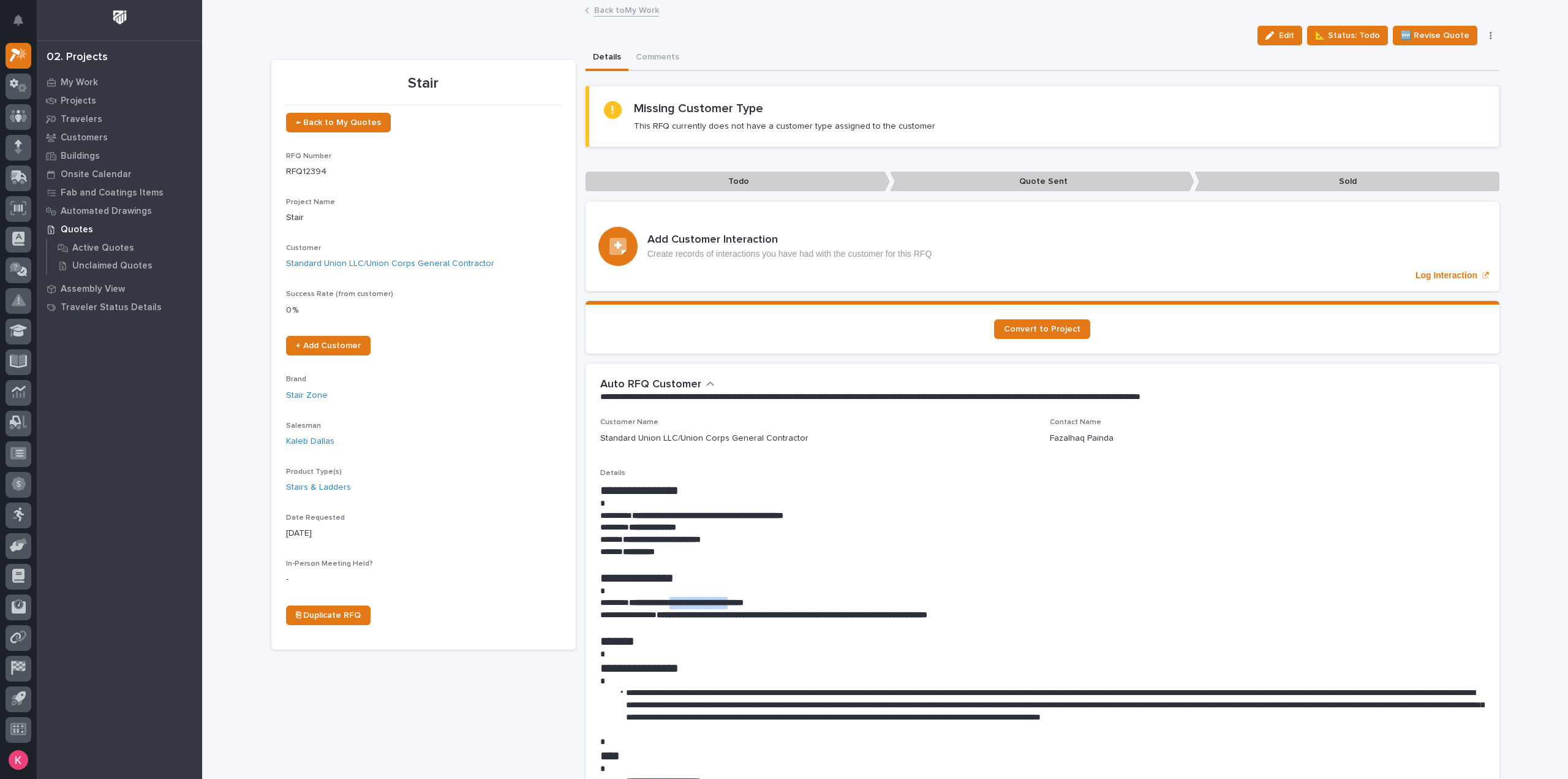
drag, startPoint x: 686, startPoint y: 602, endPoint x: 759, endPoint y: 600, distance: 73.0
click at [743, 600] on strong "**********" at bounding box center [686, 602] width 114 height 9
copy strong "**********"
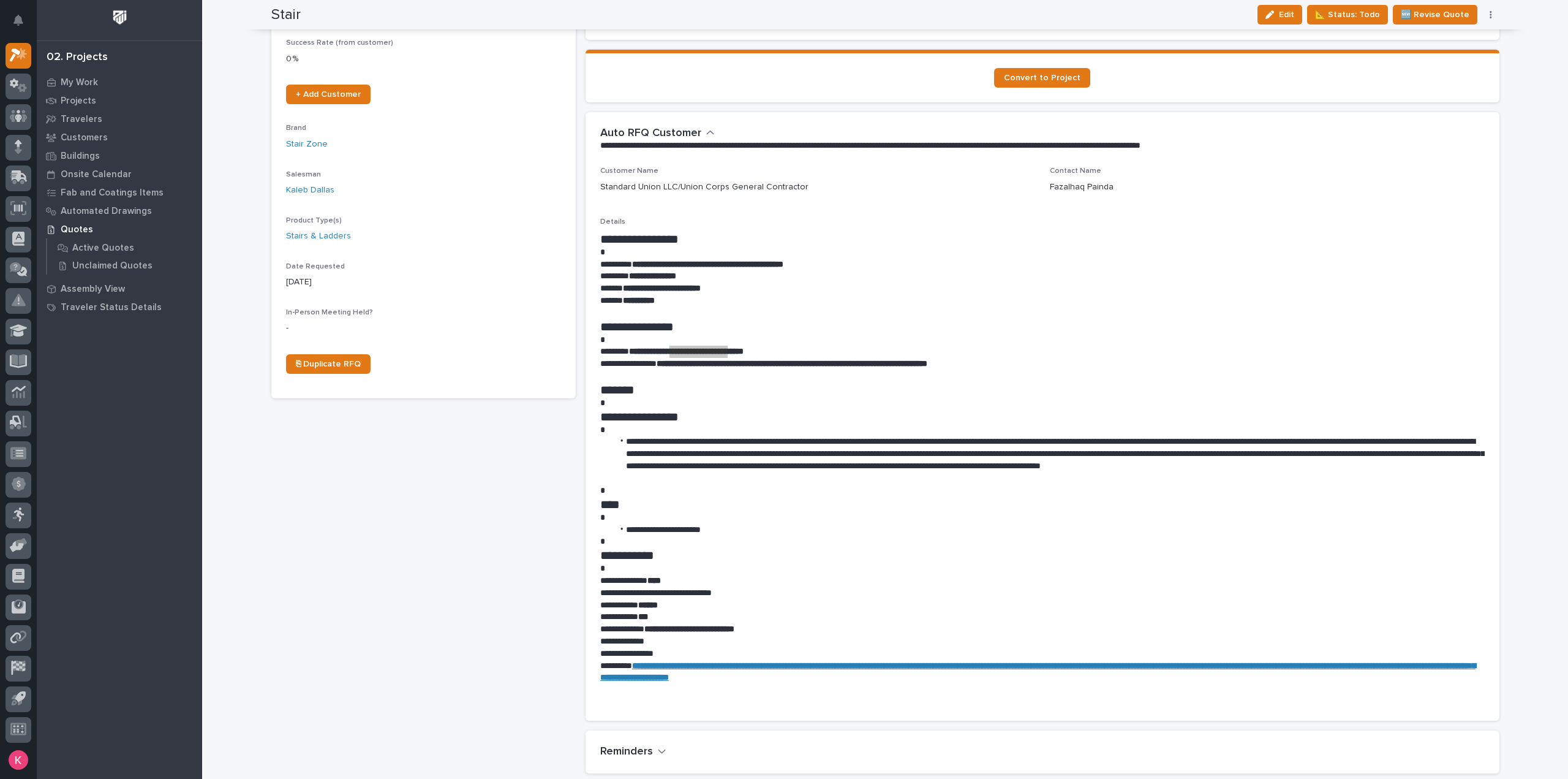
scroll to position [122, 0]
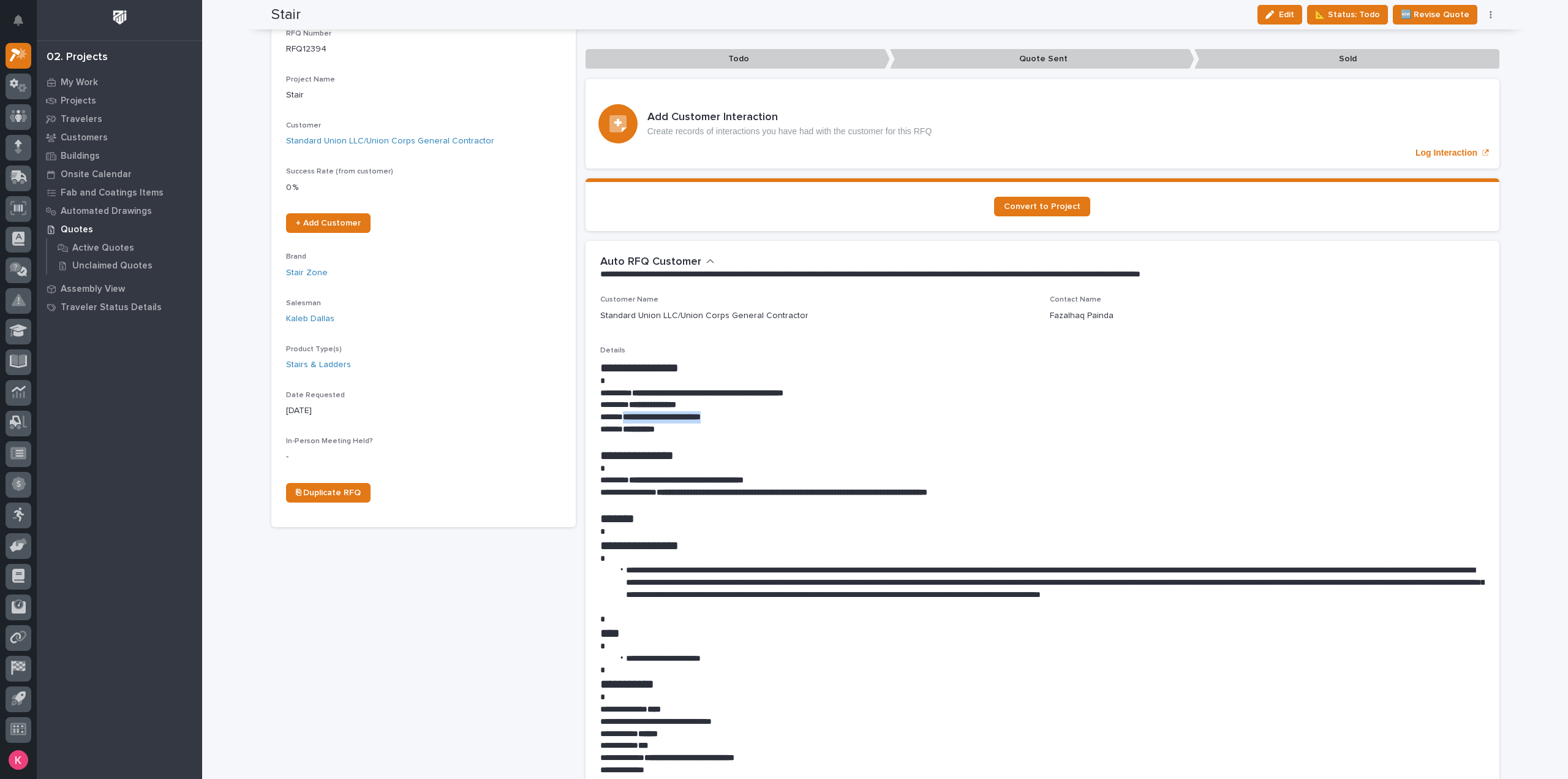
drag, startPoint x: 628, startPoint y: 416, endPoint x: 729, endPoint y: 416, distance: 101.0
click at [728, 416] on p "**********" at bounding box center [1042, 417] width 885 height 12
copy strong "**********"
drag, startPoint x: 638, startPoint y: 392, endPoint x: 726, endPoint y: 392, distance: 88.0
click at [714, 391] on strong "**********" at bounding box center [707, 392] width 151 height 9
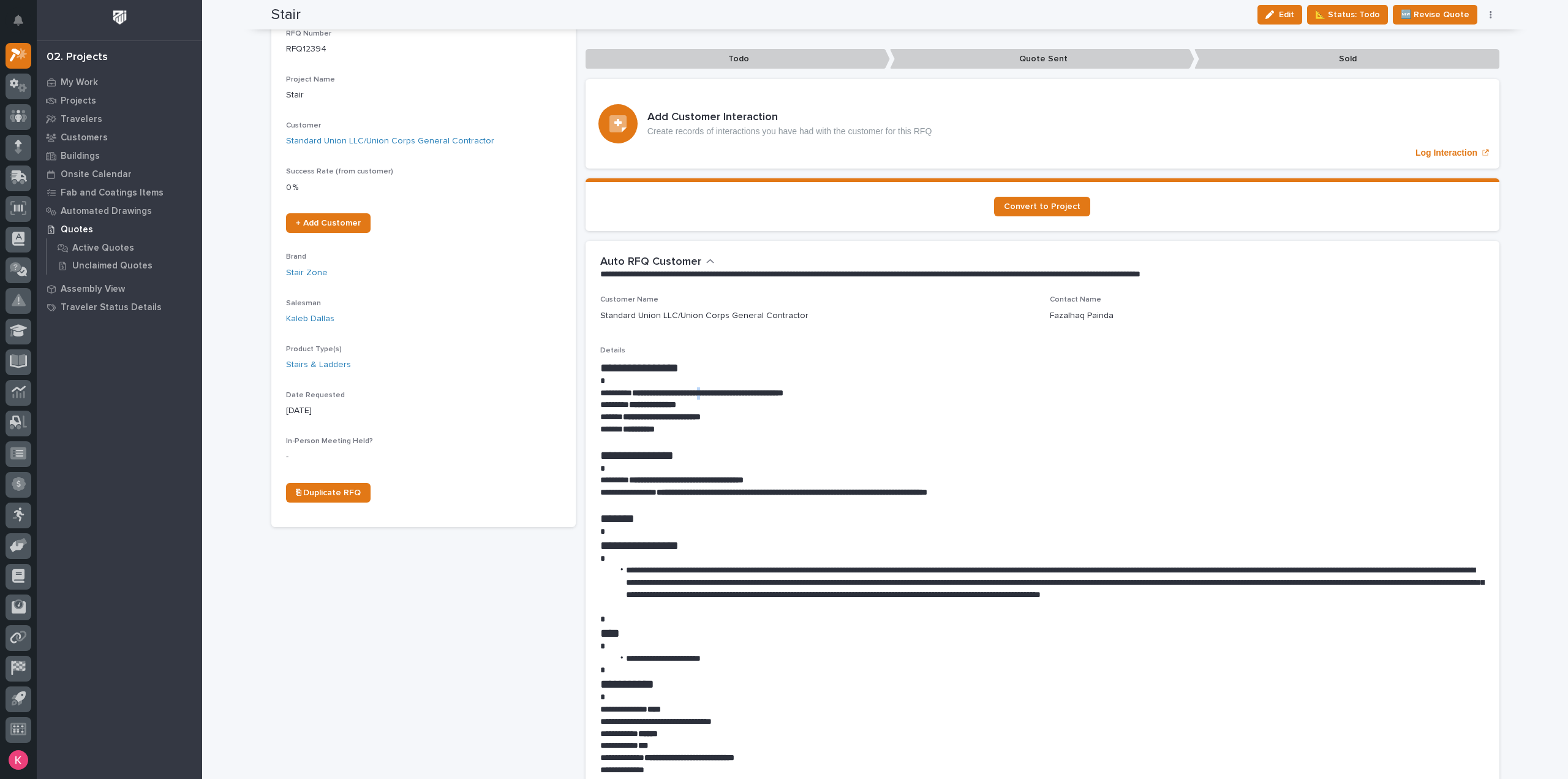
click at [726, 392] on strong "**********" at bounding box center [707, 392] width 151 height 9
drag, startPoint x: 636, startPoint y: 389, endPoint x: 850, endPoint y: 393, distance: 214.0
click at [850, 393] on p "**********" at bounding box center [1042, 393] width 885 height 12
copy strong "**********"
drag, startPoint x: 629, startPoint y: 479, endPoint x: 687, endPoint y: 478, distance: 58.0
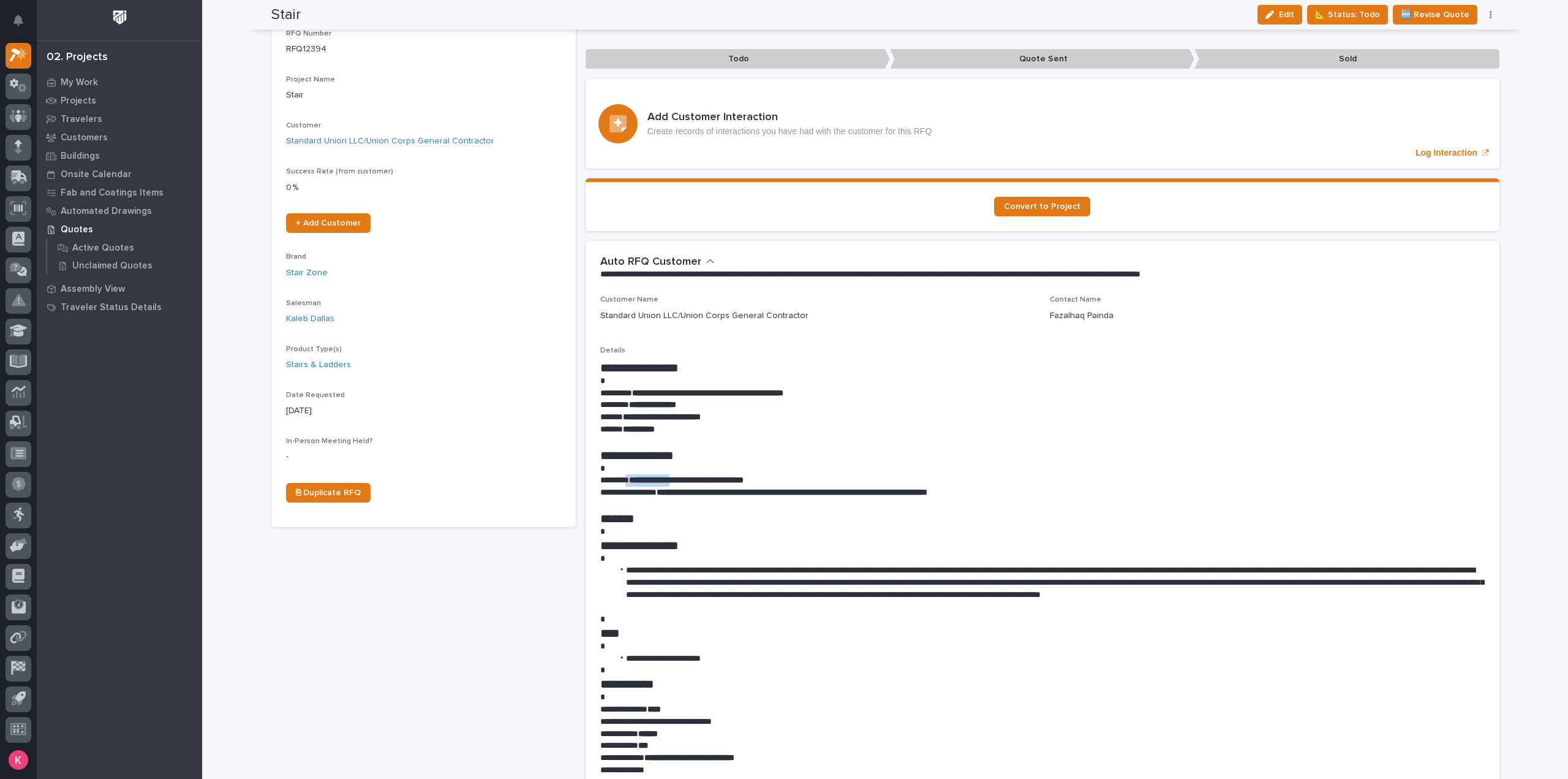
click at [687, 478] on p "**********" at bounding box center [1042, 480] width 885 height 12
copy p "**********"
drag, startPoint x: 690, startPoint y: 480, endPoint x: 761, endPoint y: 480, distance: 71.0
click at [743, 480] on strong "**********" at bounding box center [686, 479] width 114 height 9
copy strong "**********"
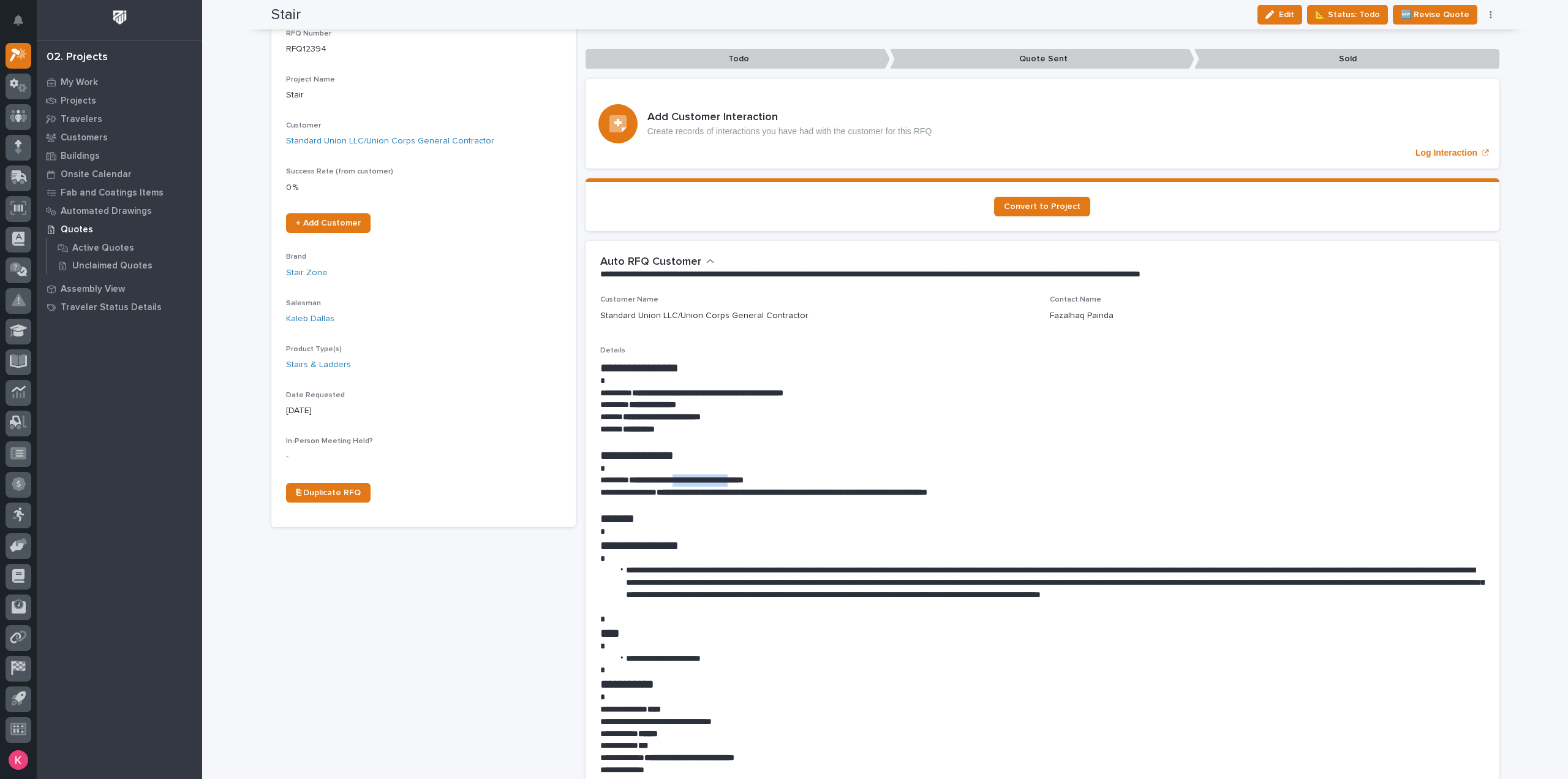
click at [1344, 394] on p "**********" at bounding box center [1042, 393] width 885 height 12
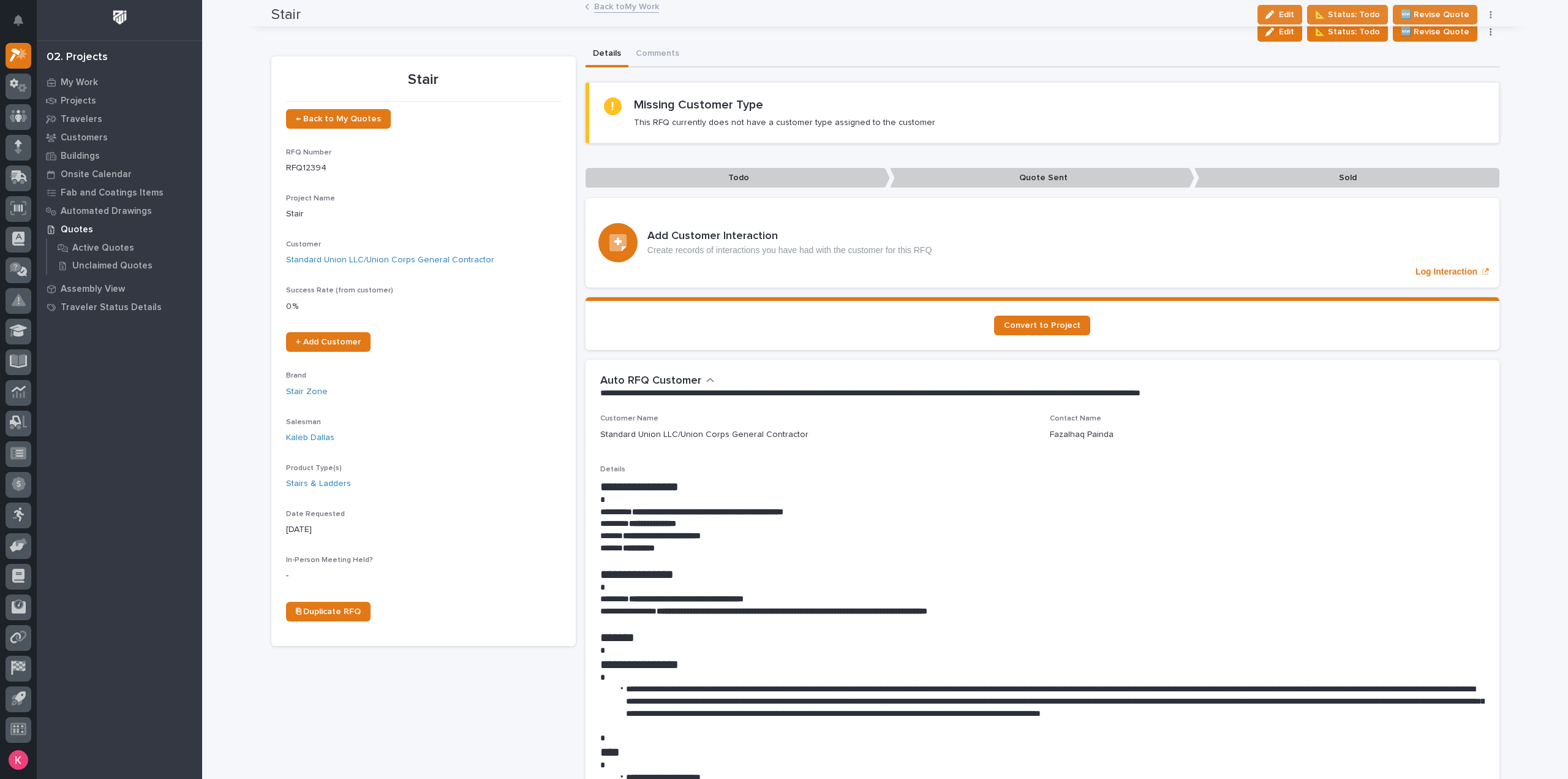
scroll to position [0, 0]
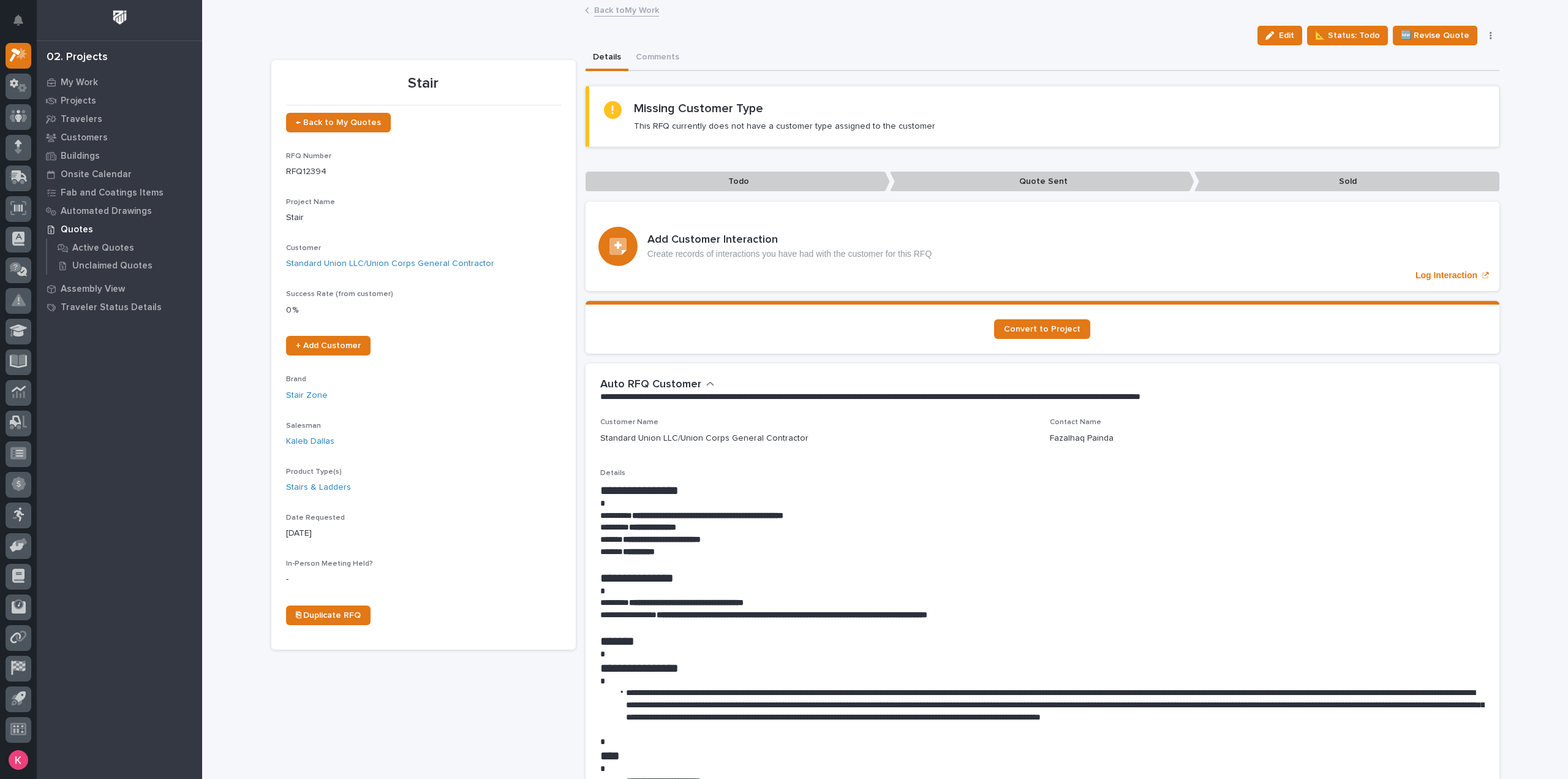
click at [626, 14] on link "Back to My Work" at bounding box center [626, 10] width 65 height 14
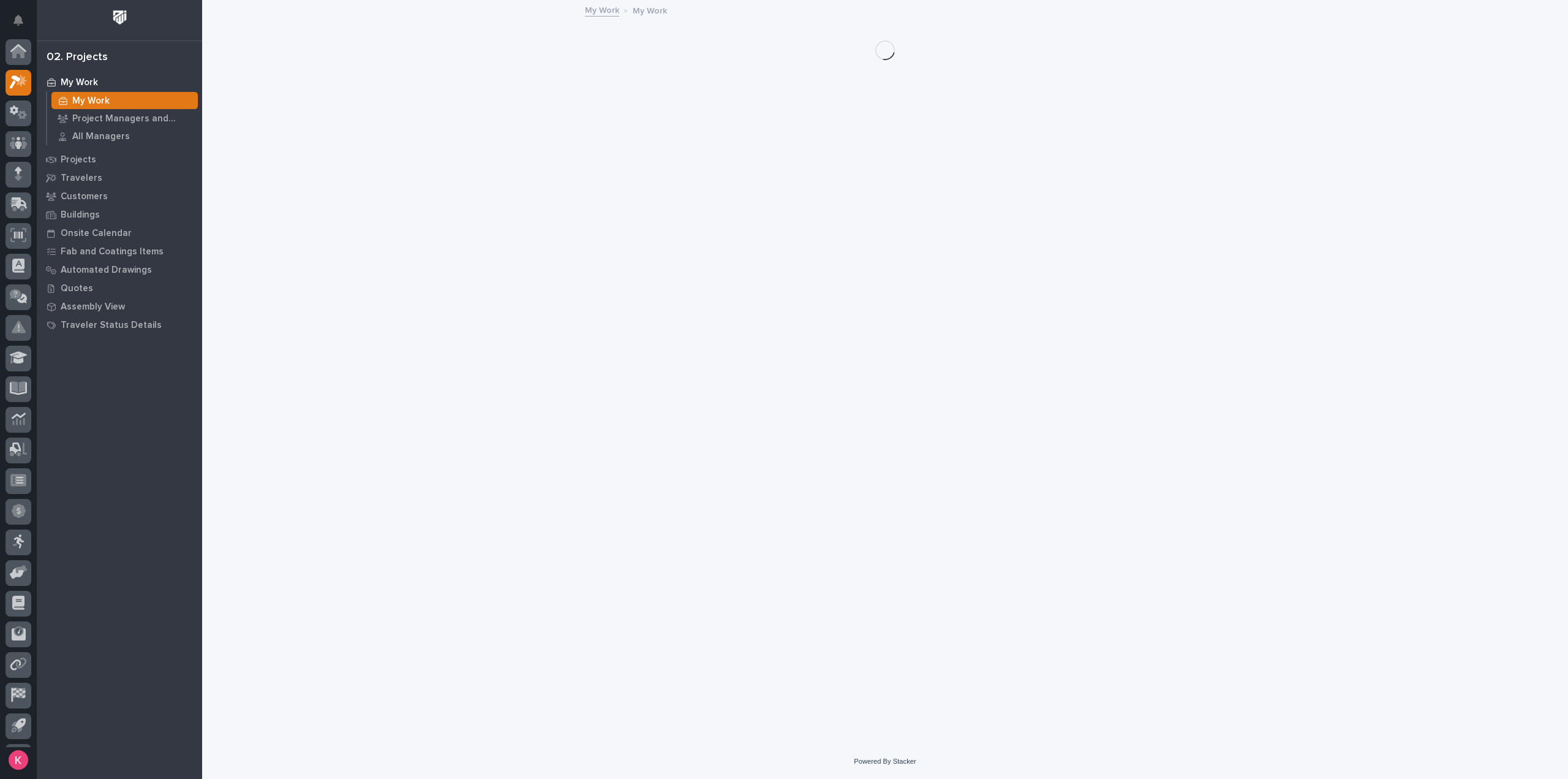
scroll to position [27, 0]
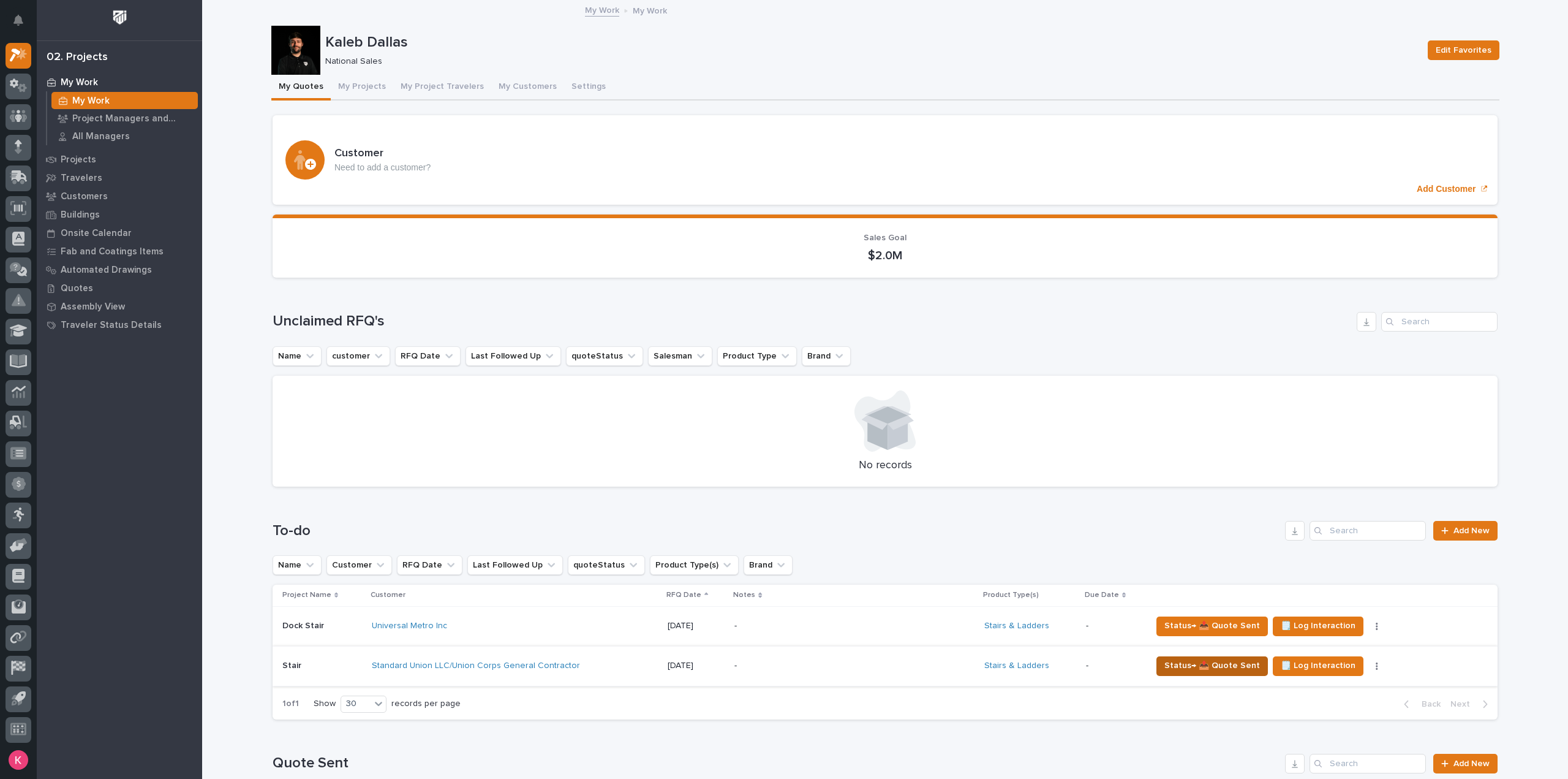
click at [1225, 667] on span "Status→ 📤 Quote Sent" at bounding box center [1212, 665] width 95 height 14
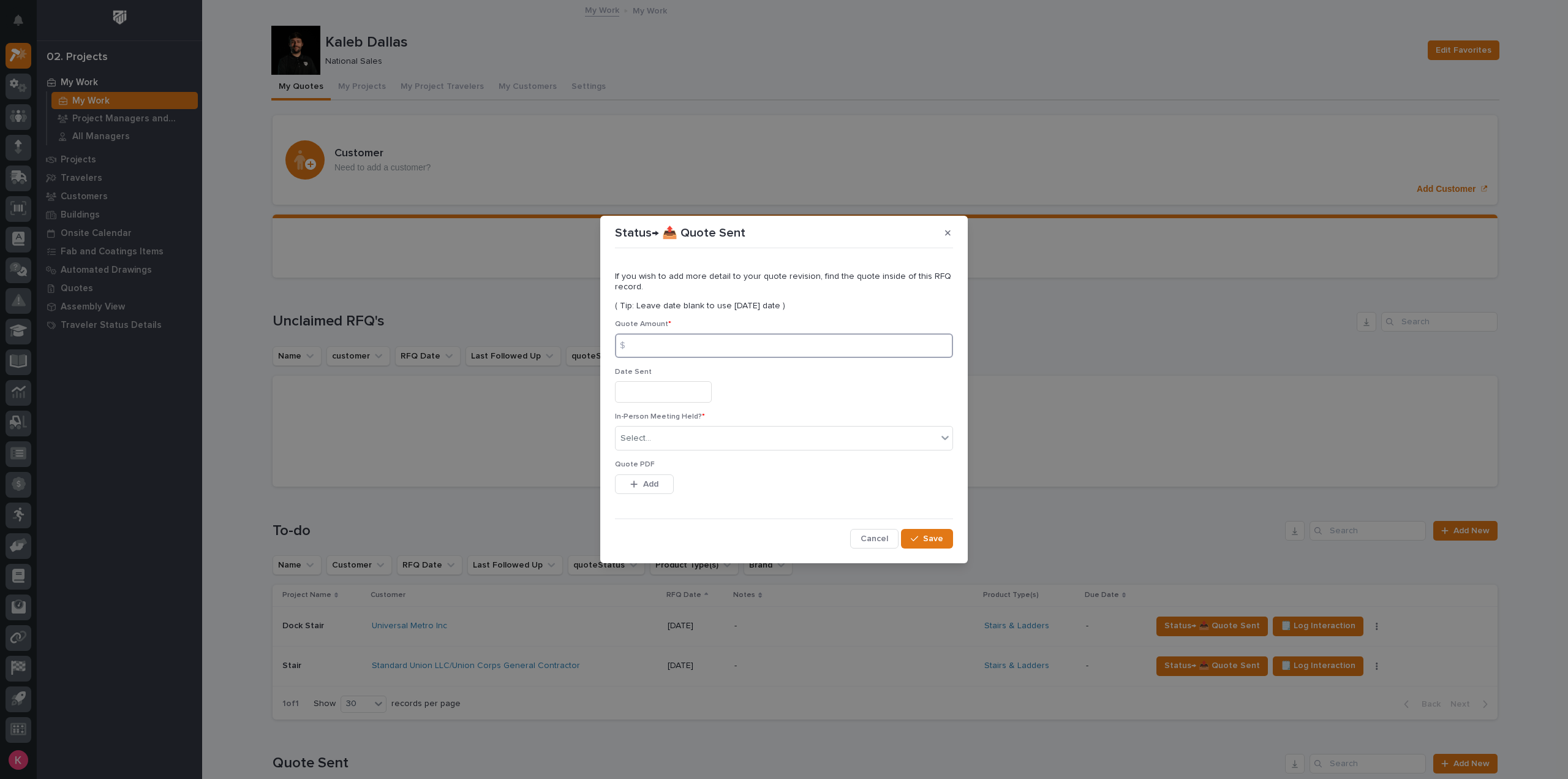
click at [685, 343] on input at bounding box center [784, 345] width 338 height 24
click at [1261, 94] on div "Status→ 📤 Quote Sent If you wish to add more detail to your quote revision, fin…" at bounding box center [784, 389] width 1568 height 779
click at [729, 349] on input at bounding box center [784, 345] width 338 height 24
click at [707, 339] on input at bounding box center [784, 345] width 338 height 24
type input "8143"
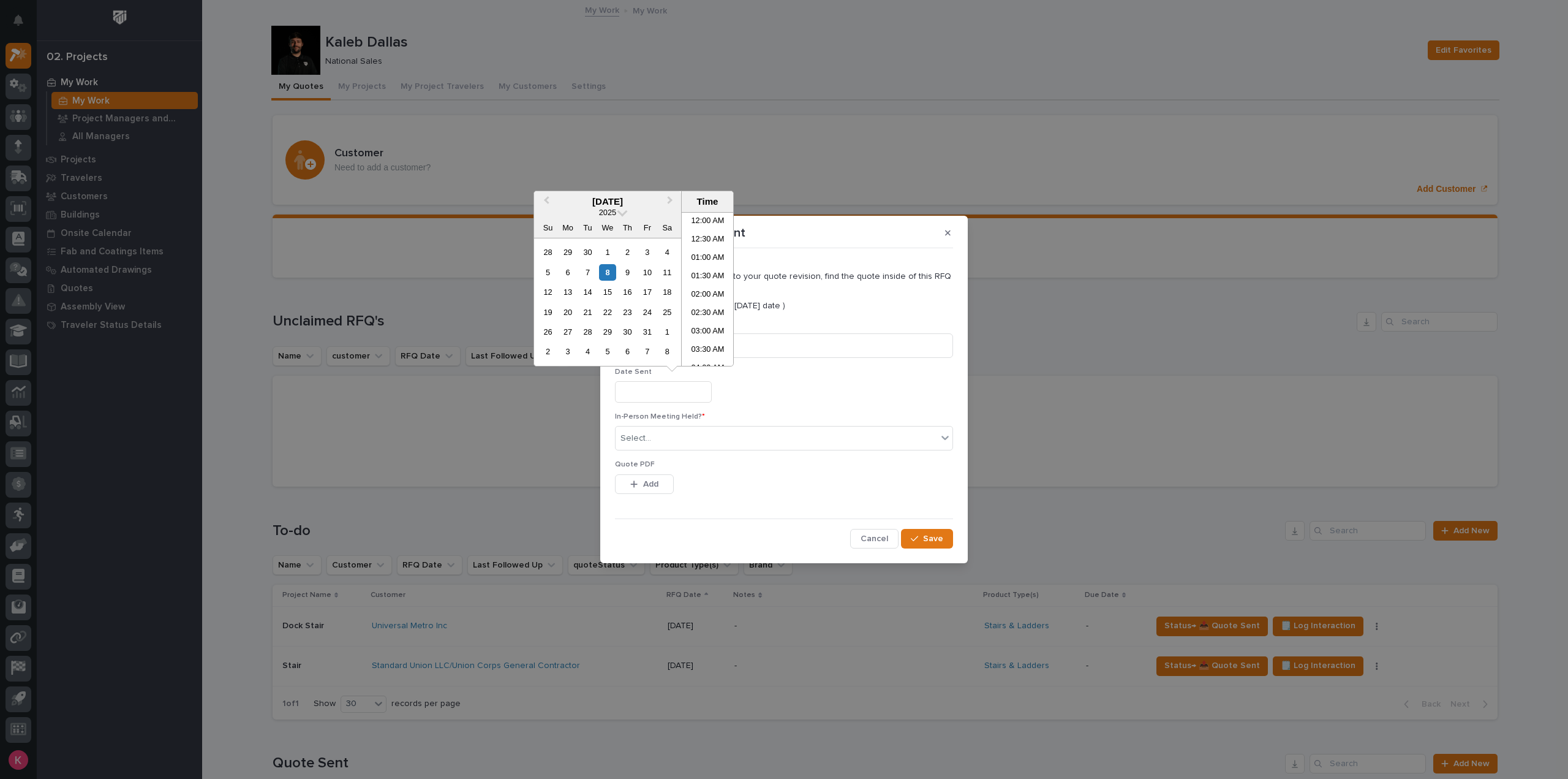
scroll to position [227, 0]
click at [611, 271] on div "8" at bounding box center [607, 272] width 16 height 16
type input "**********"
click at [674, 425] on div "In-Person Meeting Held? * Select..." at bounding box center [784, 436] width 338 height 48
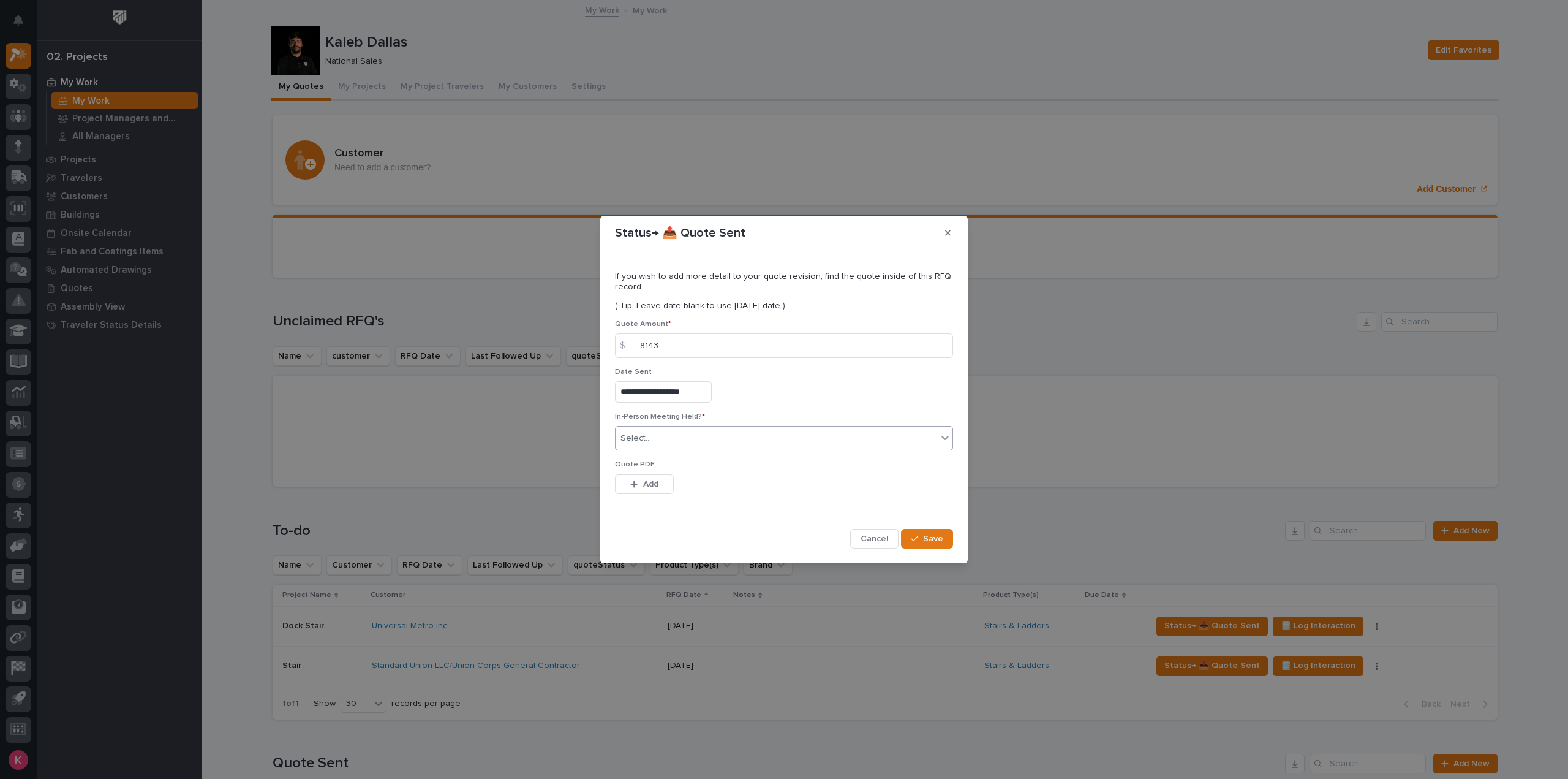
click at [696, 443] on div "Select..." at bounding box center [777, 438] width 322 height 20
drag, startPoint x: 679, startPoint y: 471, endPoint x: 679, endPoint y: 479, distance: 8.0
click at [679, 479] on div "No" at bounding box center [784, 483] width 337 height 22
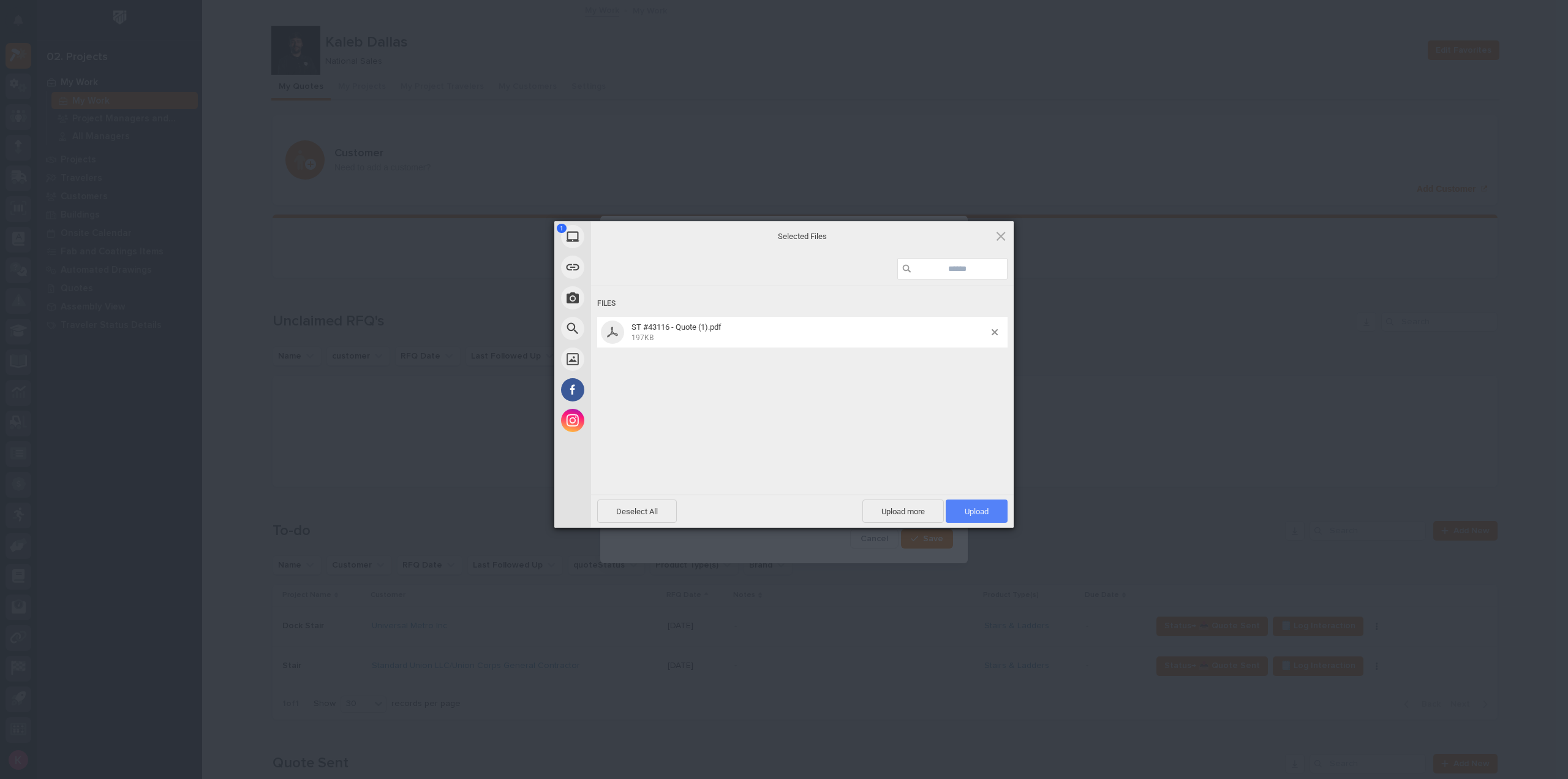
click at [978, 522] on span "Upload 1" at bounding box center [977, 511] width 62 height 24
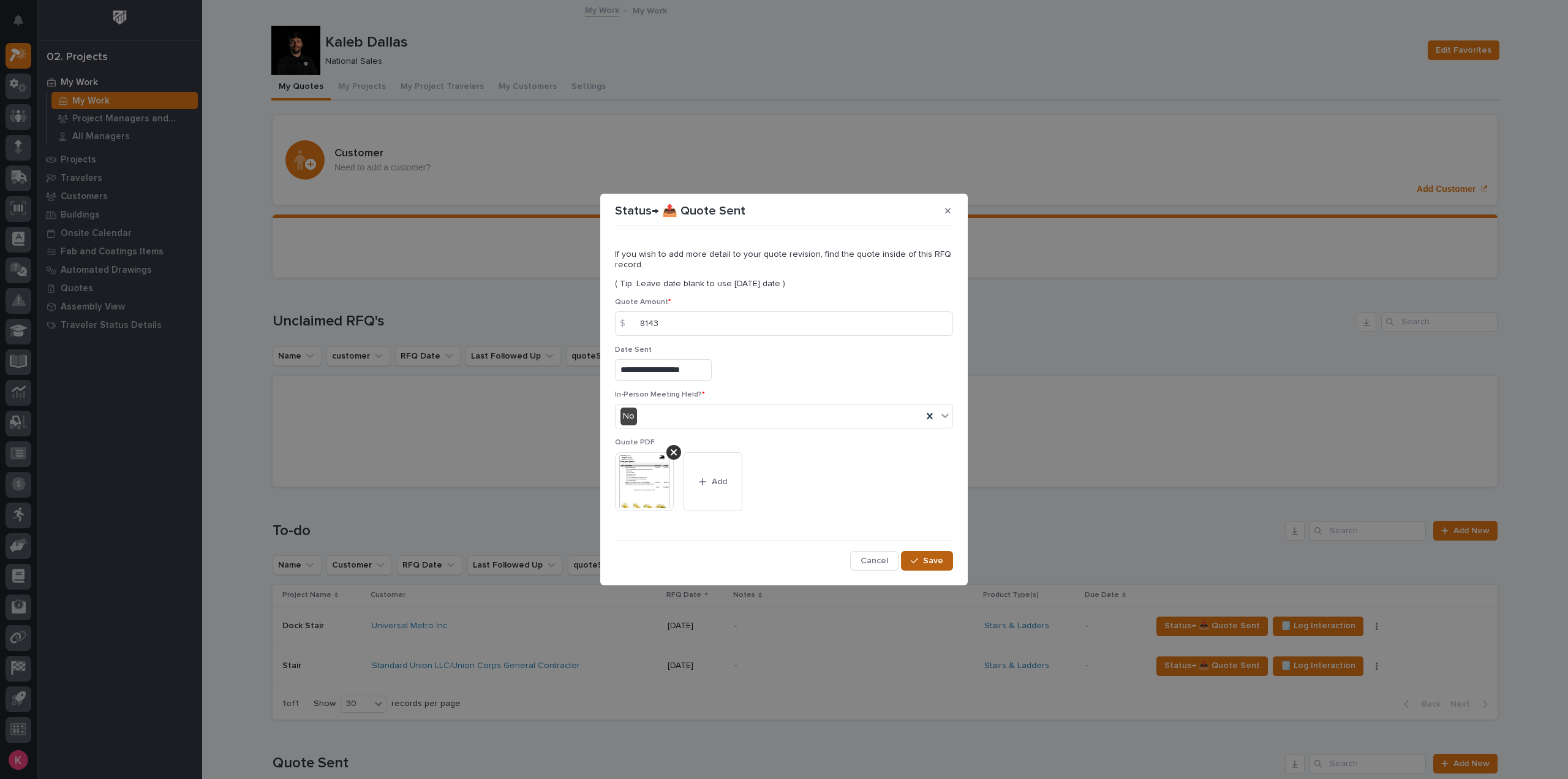
click at [940, 551] on div "**********" at bounding box center [784, 400] width 338 height 339
click at [940, 559] on span "Save" at bounding box center [933, 561] width 20 height 11
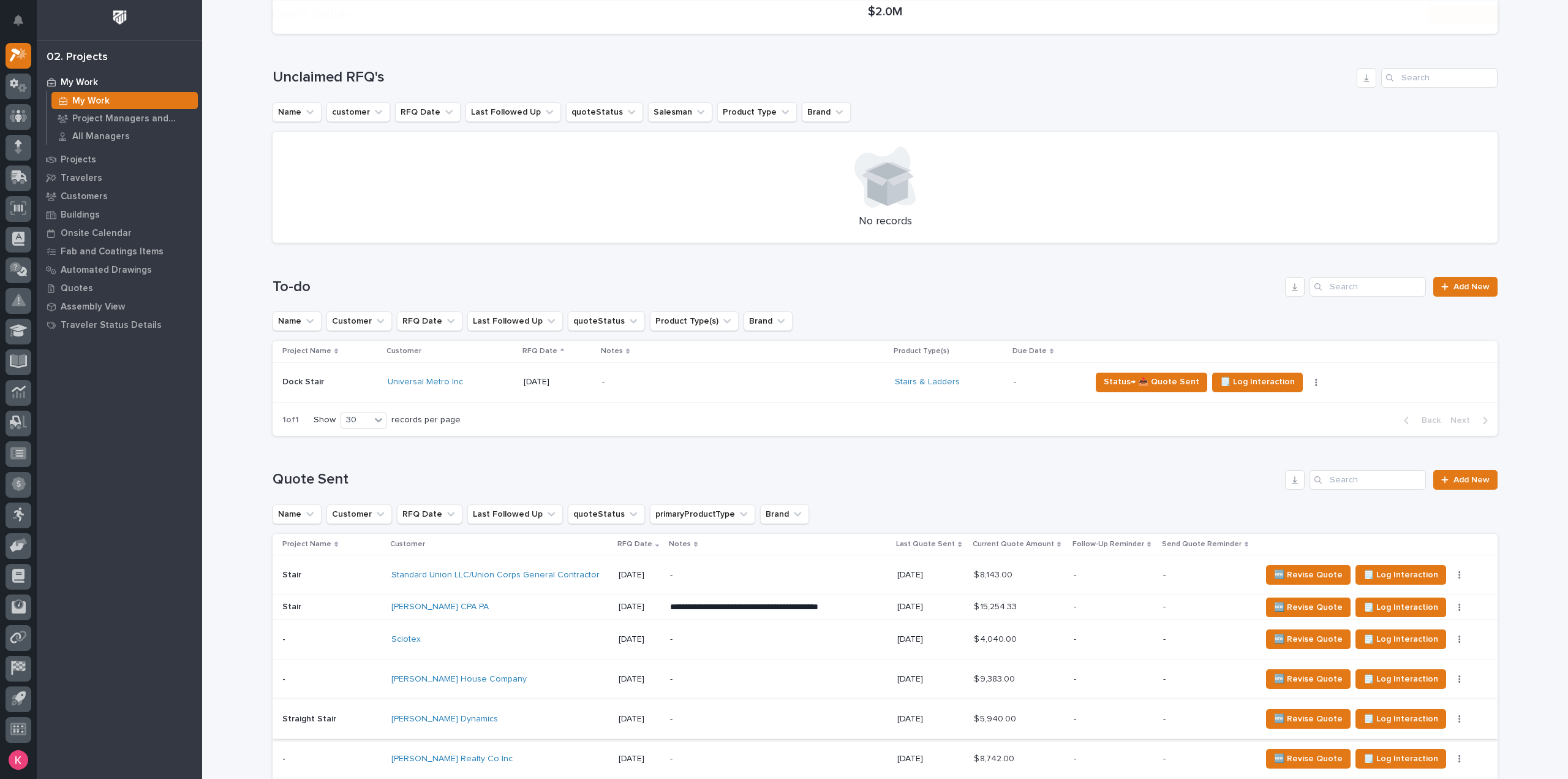
scroll to position [429, 0]
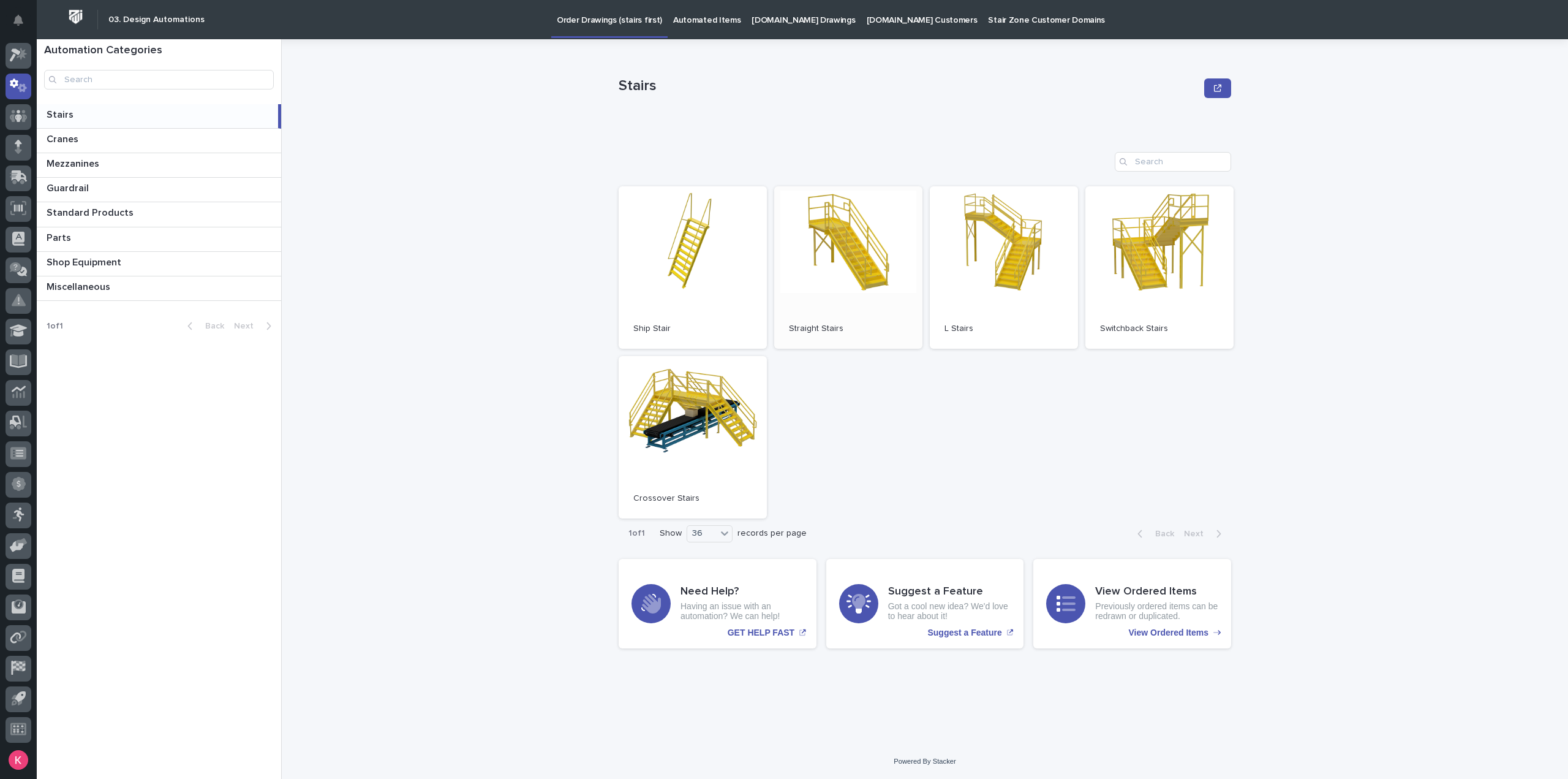
click at [887, 263] on link "Open" at bounding box center [848, 268] width 148 height 162
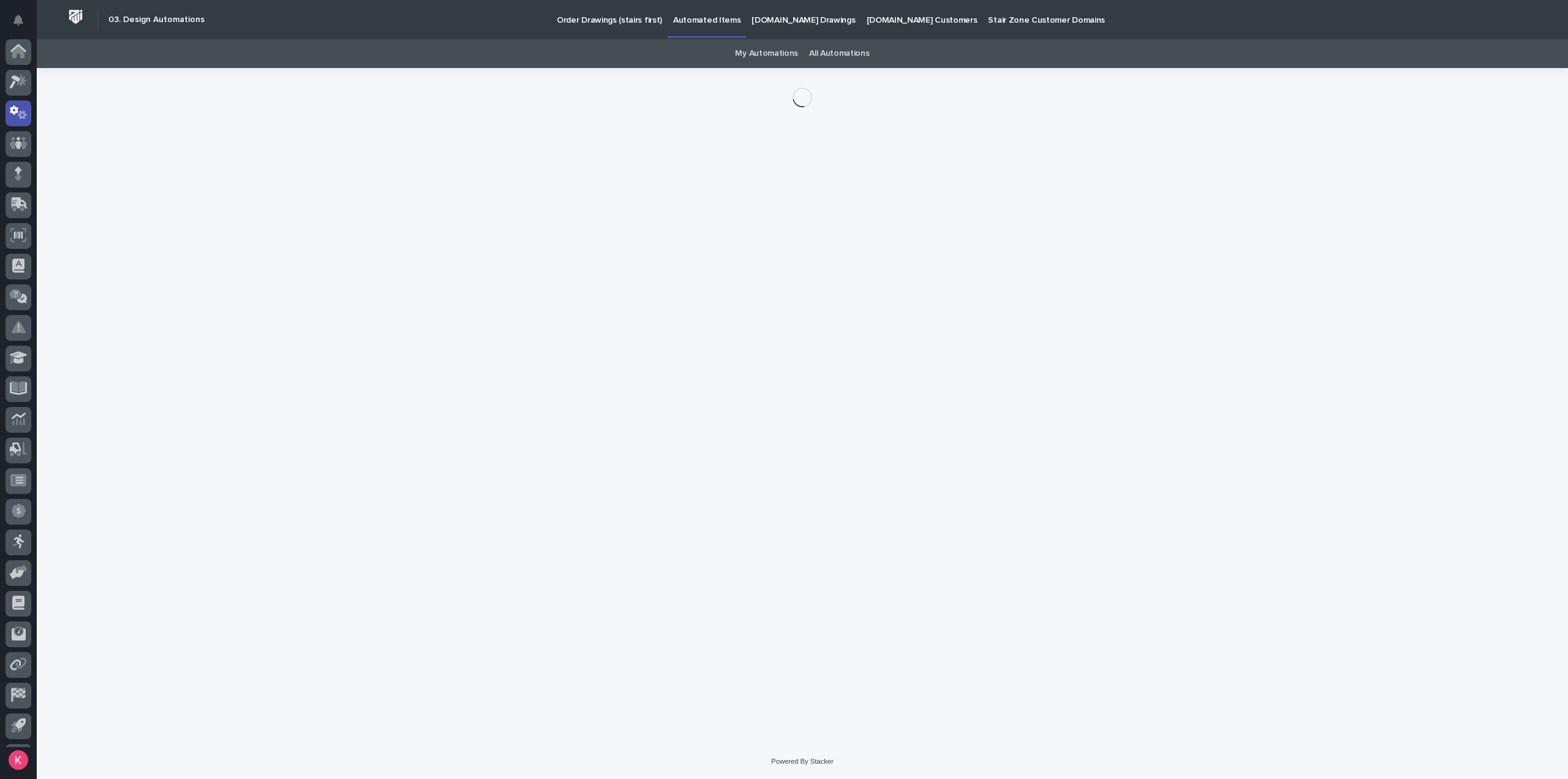
scroll to position [27, 0]
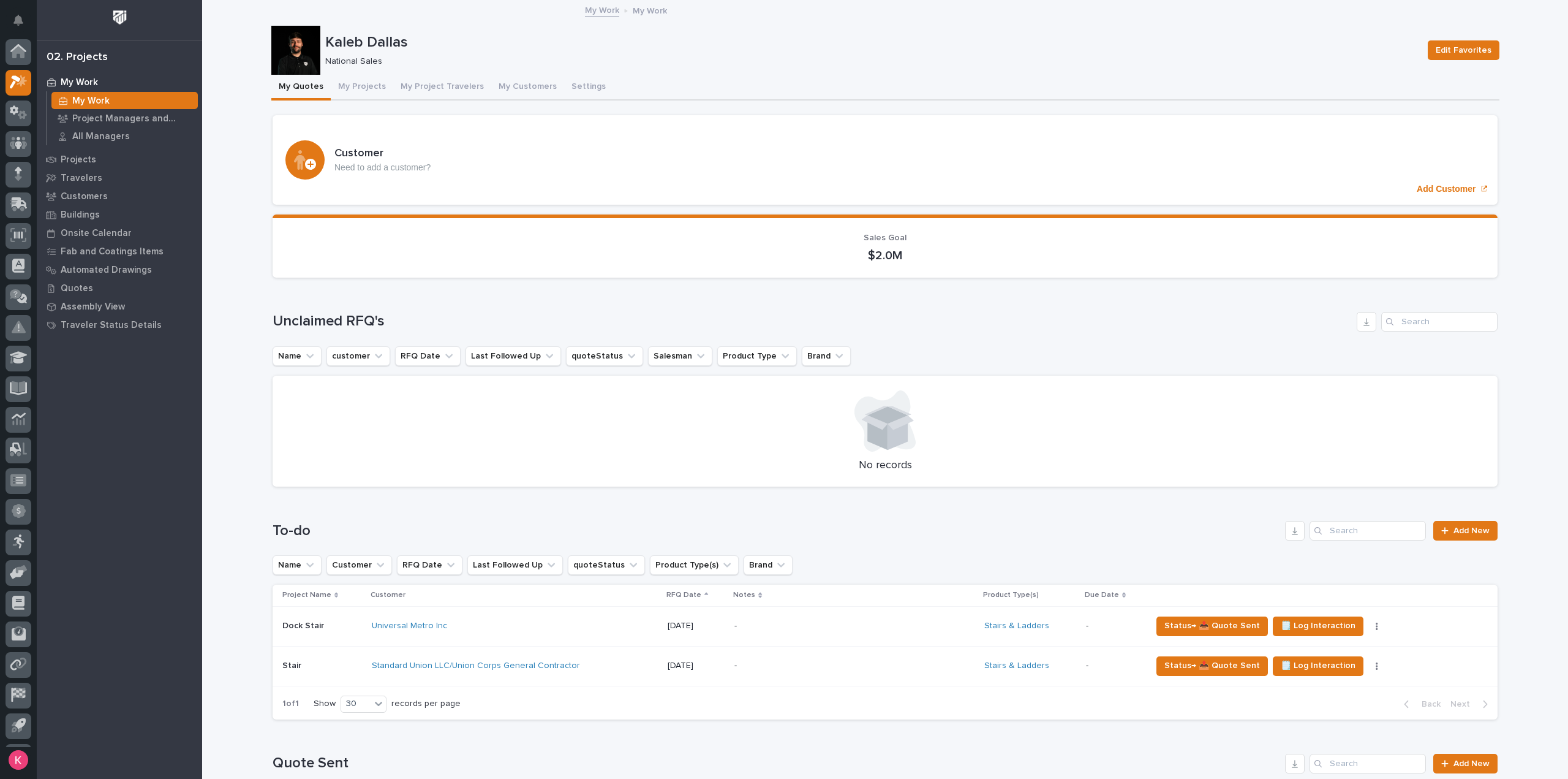
scroll to position [27, 0]
